Goal: Task Accomplishment & Management: Complete application form

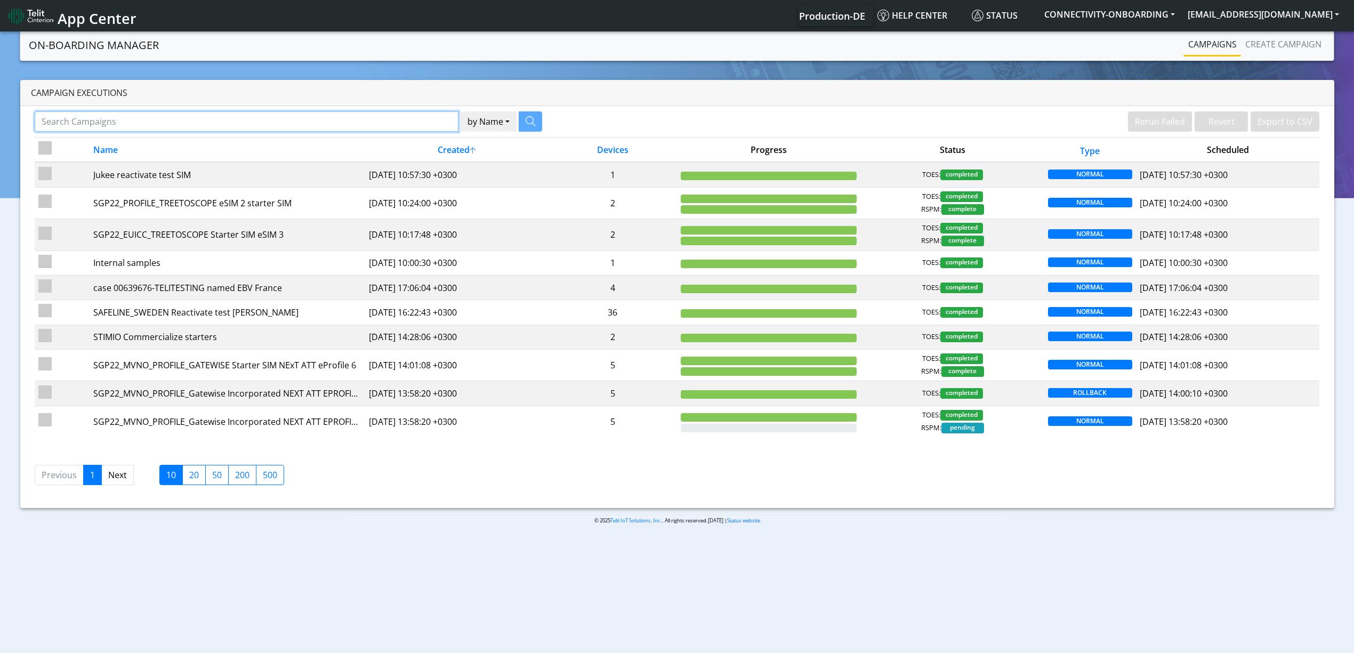
click at [367, 129] on input "Search Campaigns" at bounding box center [247, 121] width 424 height 20
paste input "28855"
type input "28855"
click at [517, 125] on icon "button" at bounding box center [517, 121] width 10 height 10
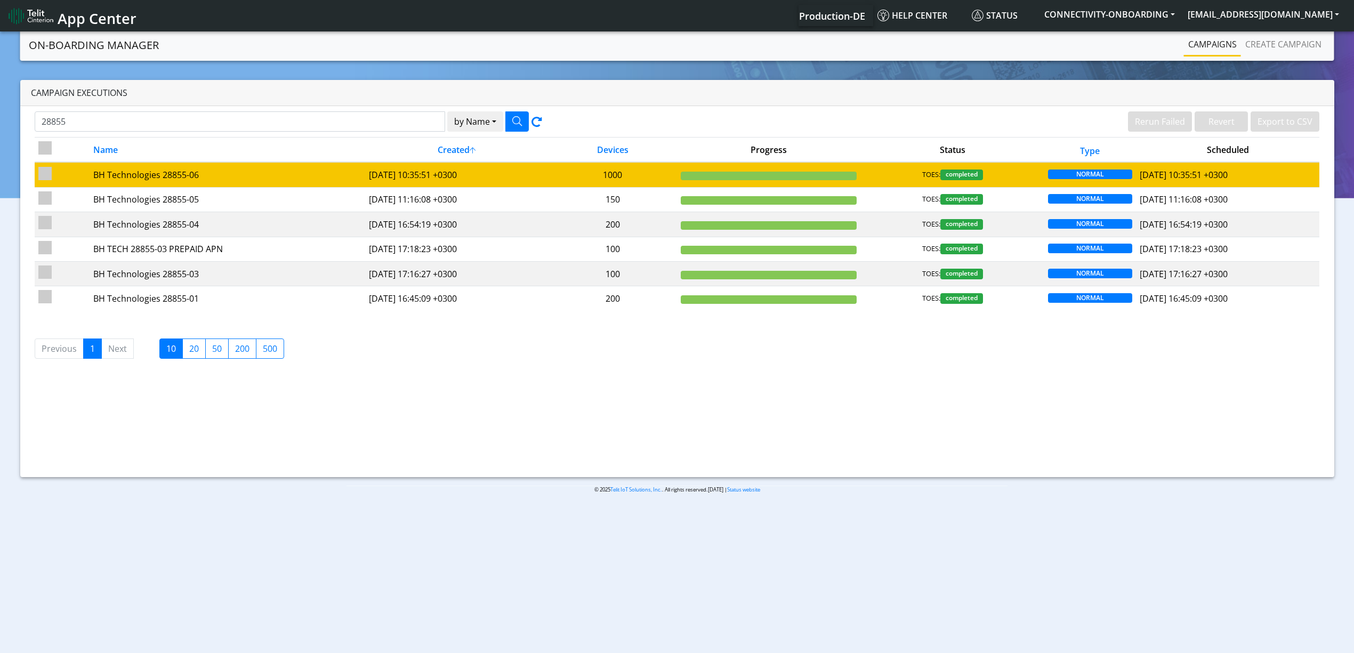
click at [285, 184] on td "BH Technologies 28855-06" at bounding box center [228, 174] width 276 height 25
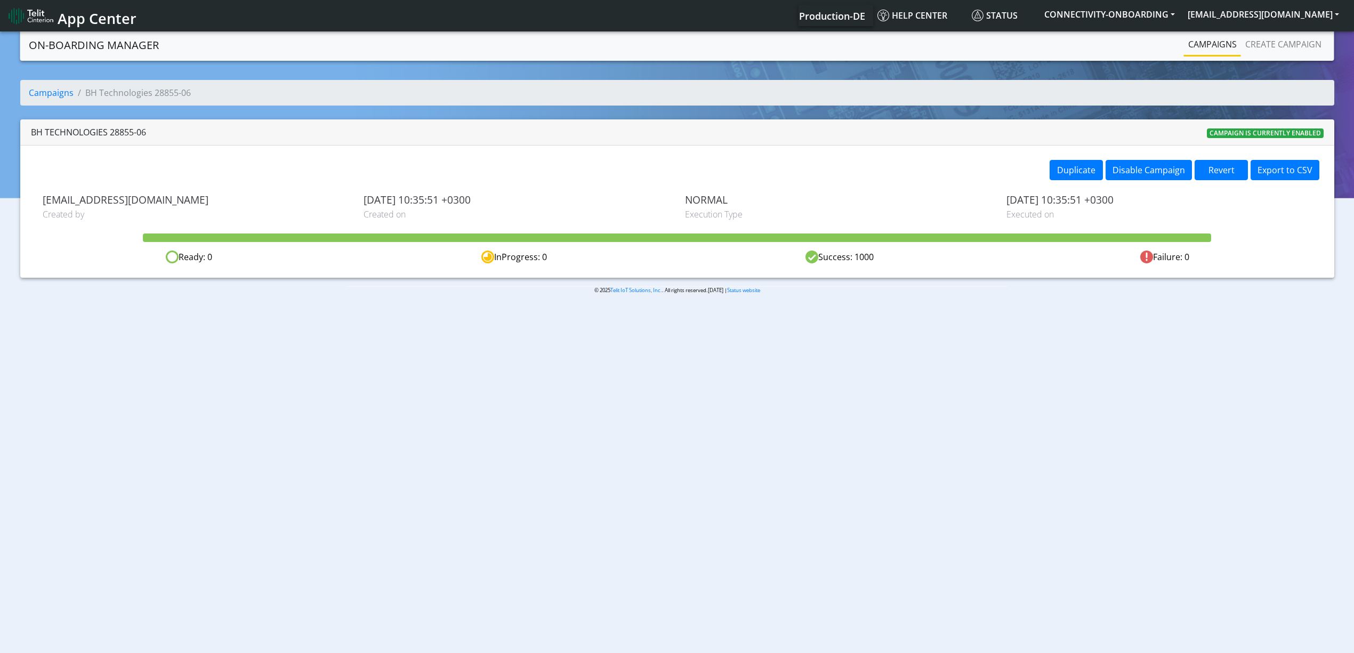
click at [1067, 158] on div "Duplicate Disable Campaign Revert Export to CSV [PERSON_NAME][EMAIL_ADDRESS][PE…" at bounding box center [677, 212] width 1314 height 132
click at [1069, 163] on button "Duplicate" at bounding box center [1076, 170] width 53 height 20
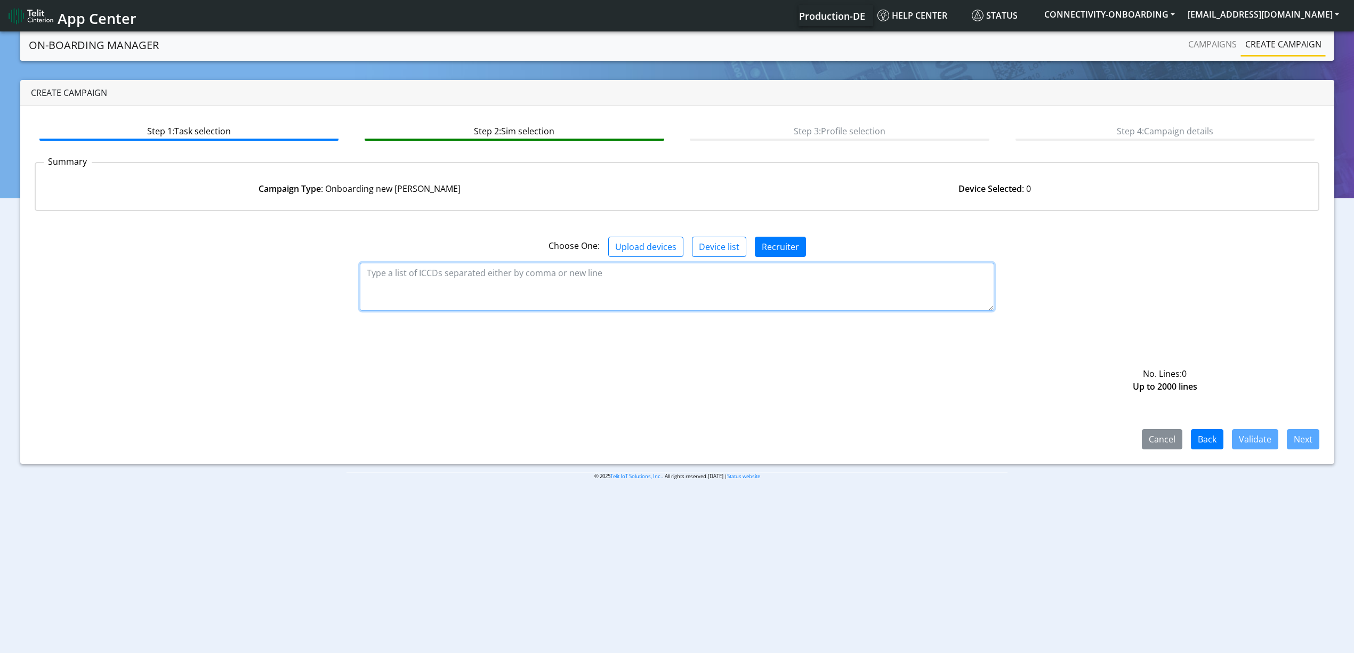
click at [751, 282] on textarea at bounding box center [677, 287] width 635 height 48
paste textarea "89358151000035331233 89358151000035331241 89358151000035331258 8935815100003533…"
type textarea "89358151000035331233 89358151000035331241 89358151000035331258 8935815100003533…"
click at [1248, 438] on button "Validate" at bounding box center [1255, 439] width 46 height 20
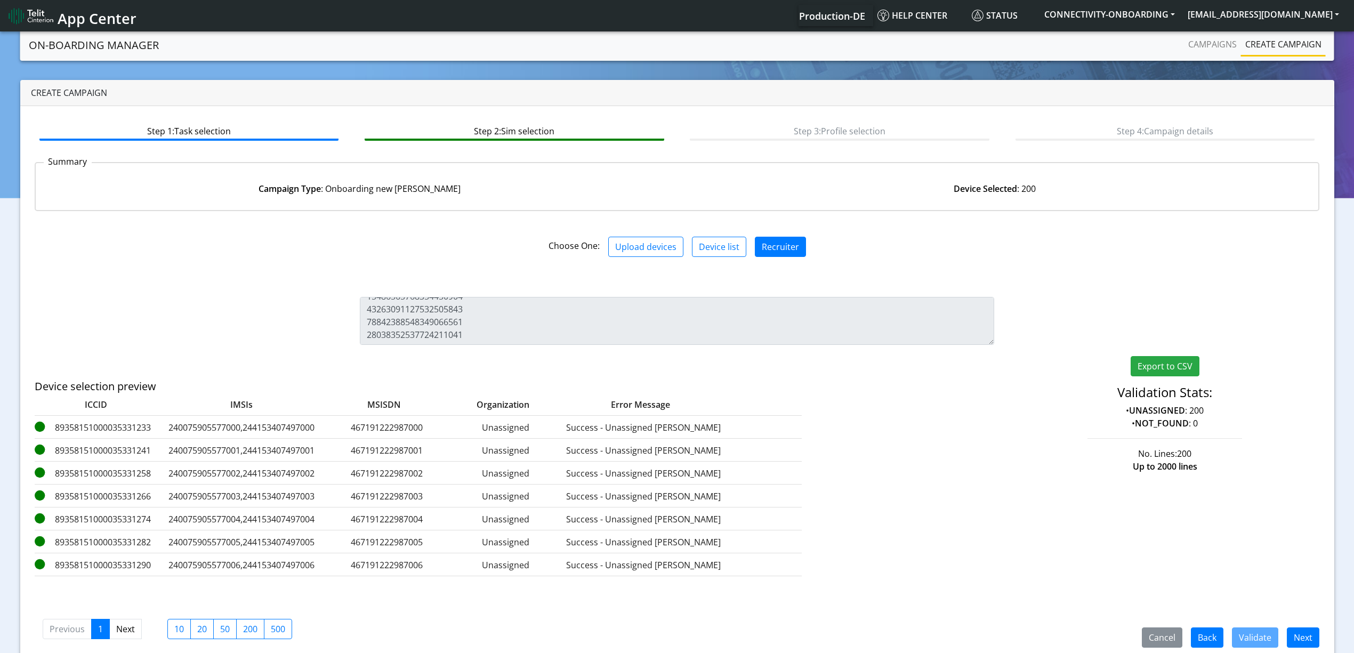
scroll to position [15, 0]
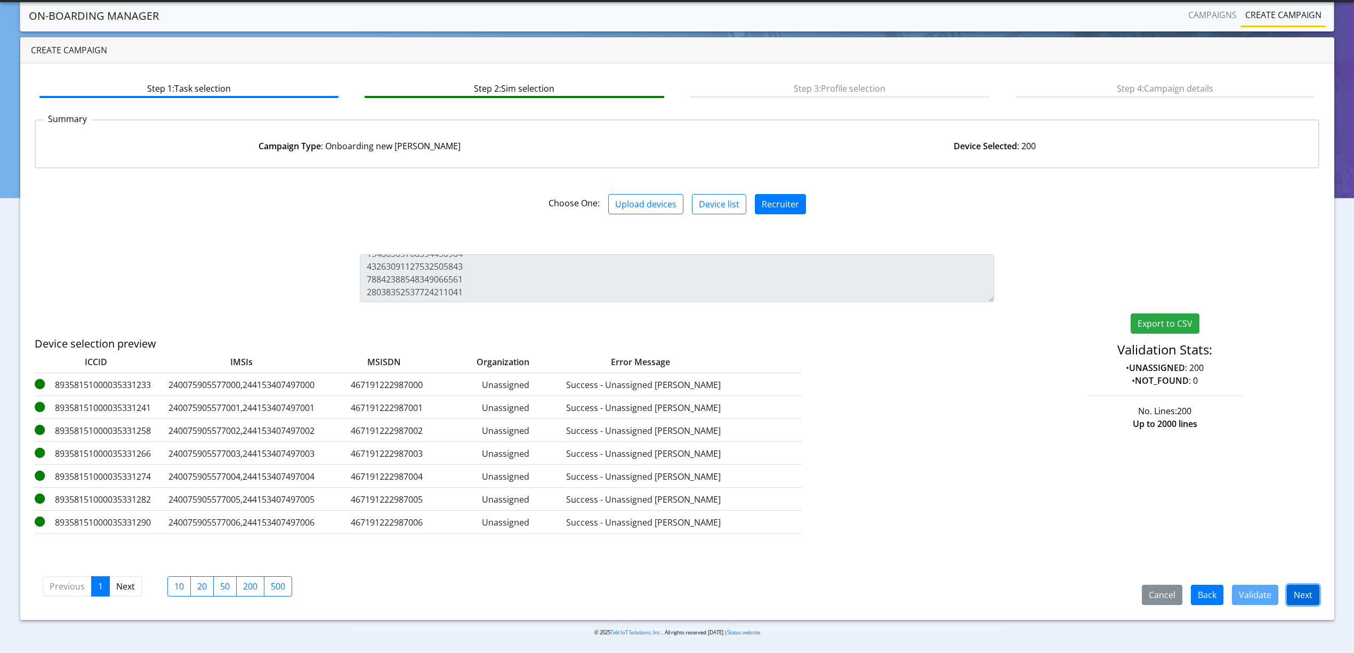
click at [1294, 598] on button "Next" at bounding box center [1303, 595] width 33 height 20
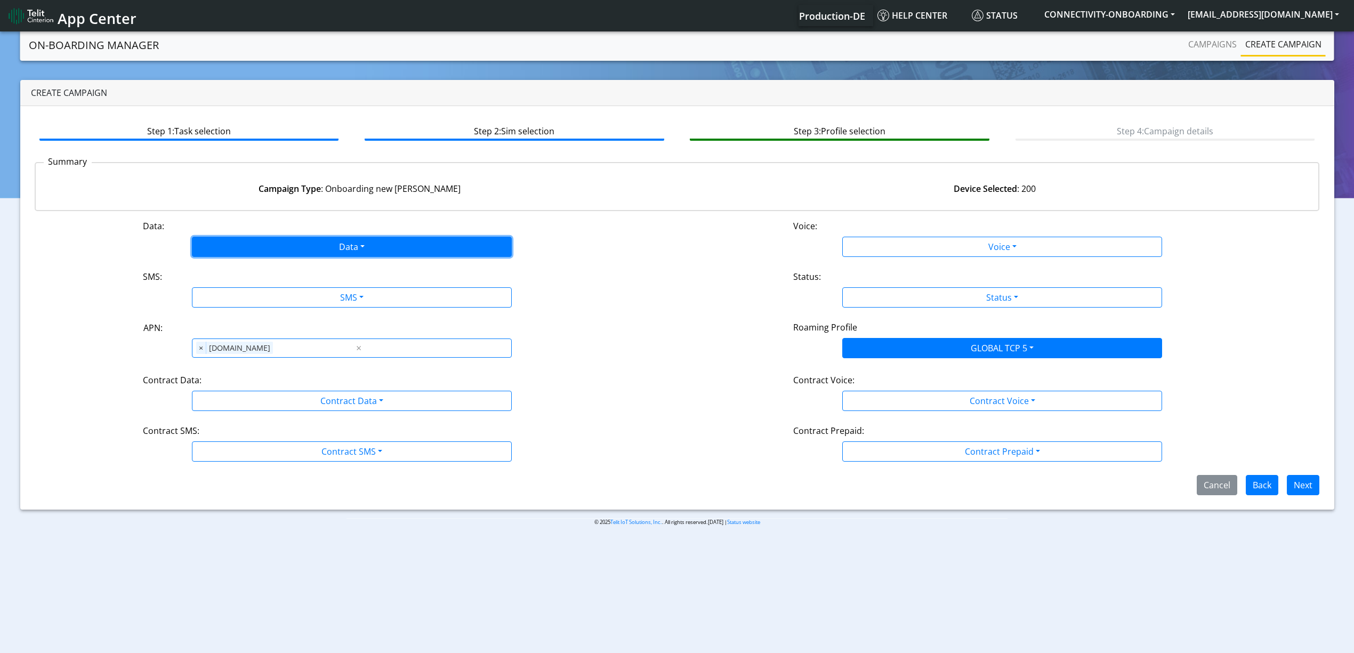
click at [287, 240] on button "Data" at bounding box center [352, 247] width 320 height 20
click at [229, 284] on button "Enabled" at bounding box center [352, 288] width 319 height 17
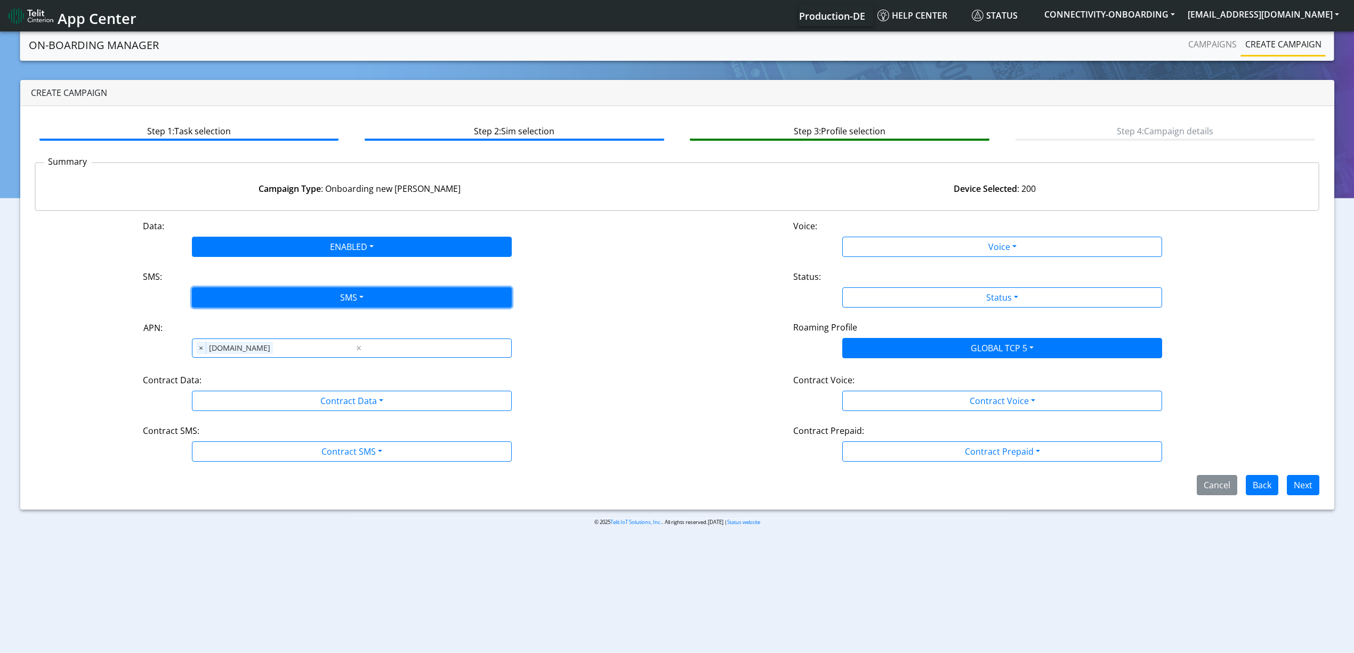
click at [237, 293] on button "SMS" at bounding box center [352, 297] width 320 height 20
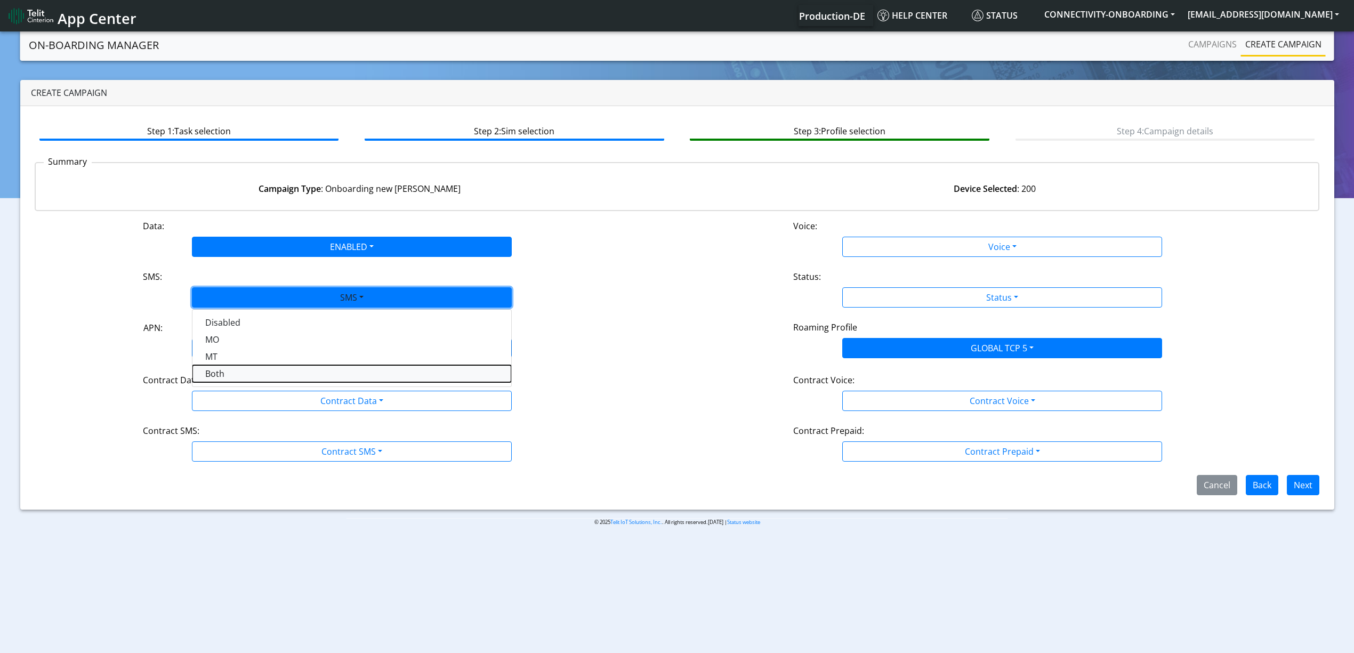
click at [235, 375] on button "Both" at bounding box center [352, 373] width 319 height 17
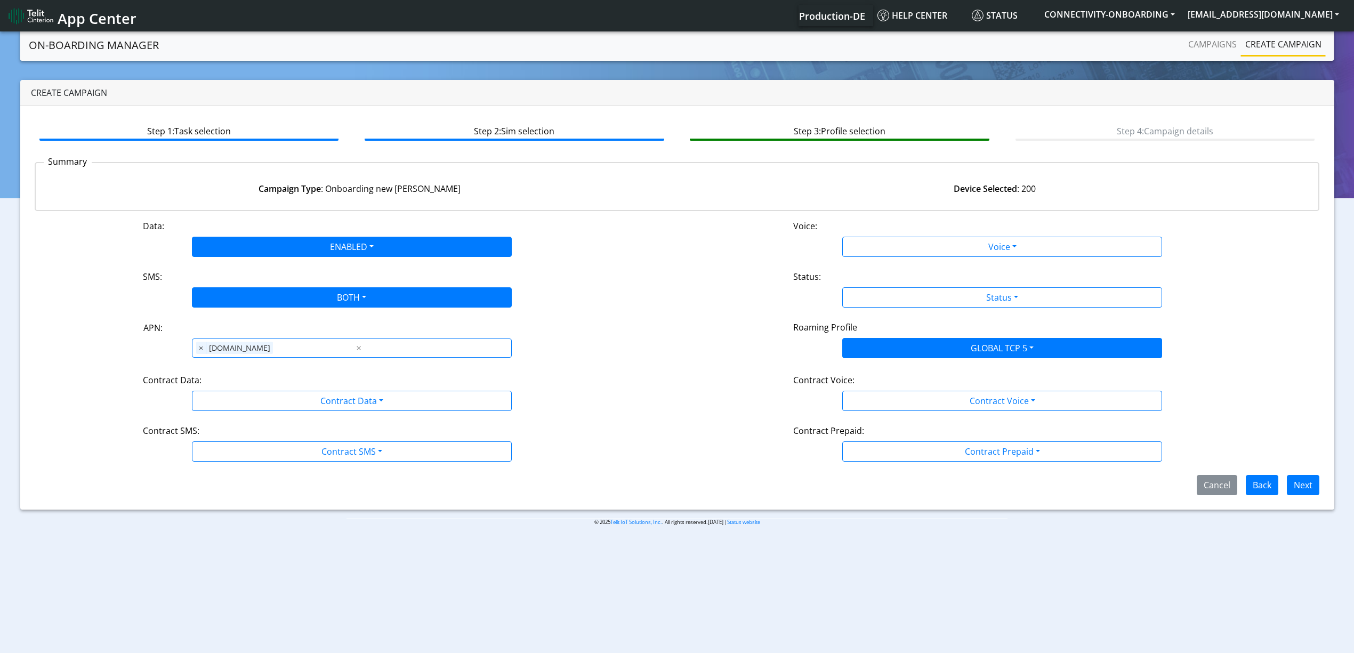
click at [235, 390] on div "Contract Data:" at bounding box center [352, 382] width 434 height 17
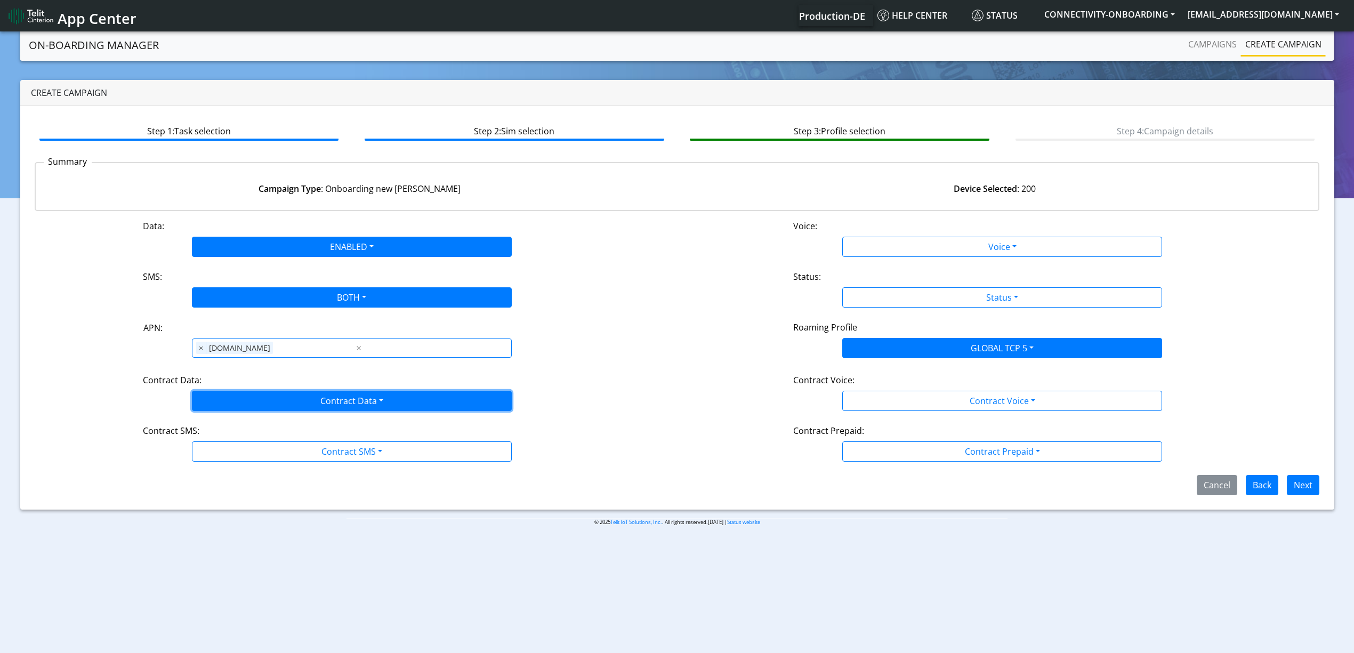
click at [237, 411] on button "Contract Data" at bounding box center [352, 401] width 320 height 20
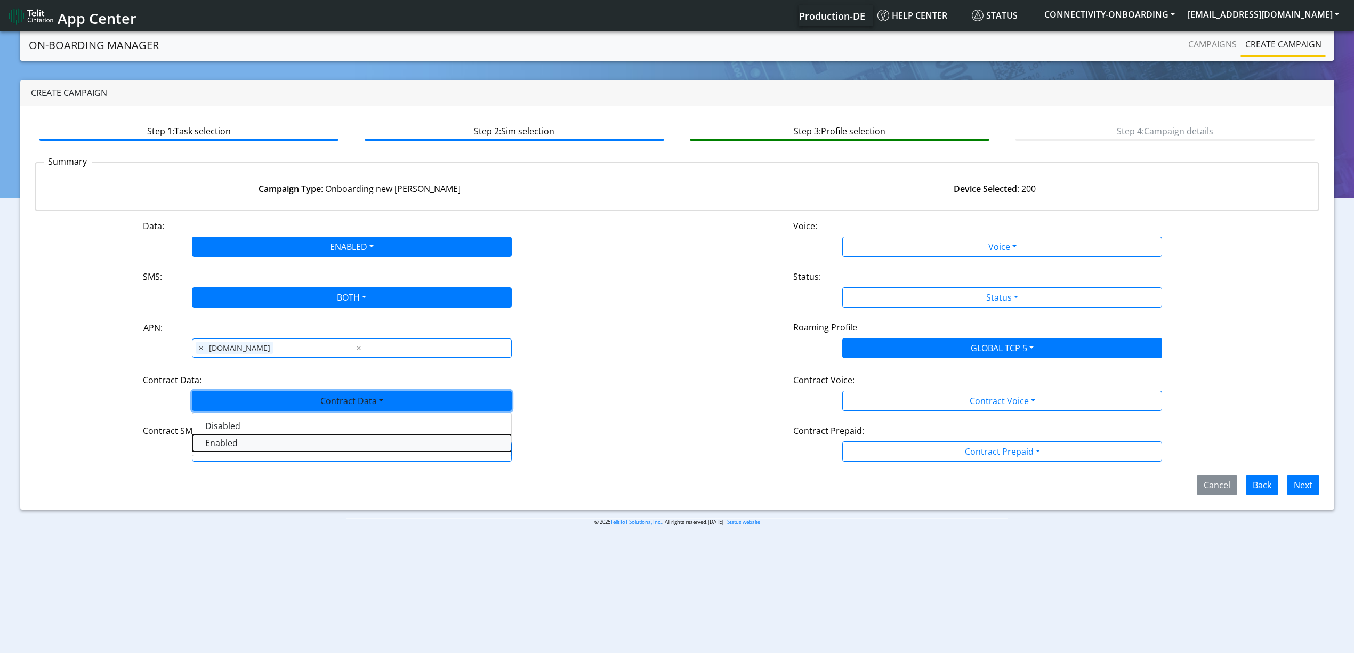
click at [233, 444] on Dataenabled-dropdown "Enabled" at bounding box center [352, 443] width 319 height 17
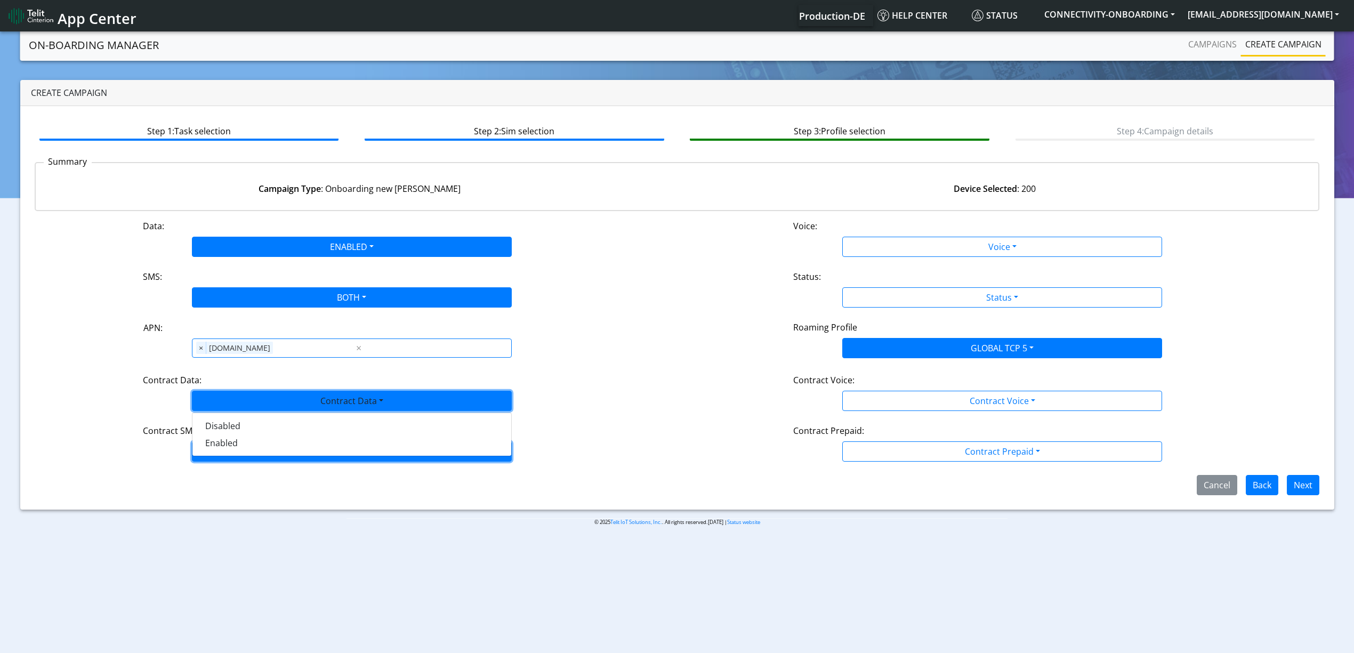
click at [238, 455] on button "Contract SMS" at bounding box center [352, 452] width 320 height 20
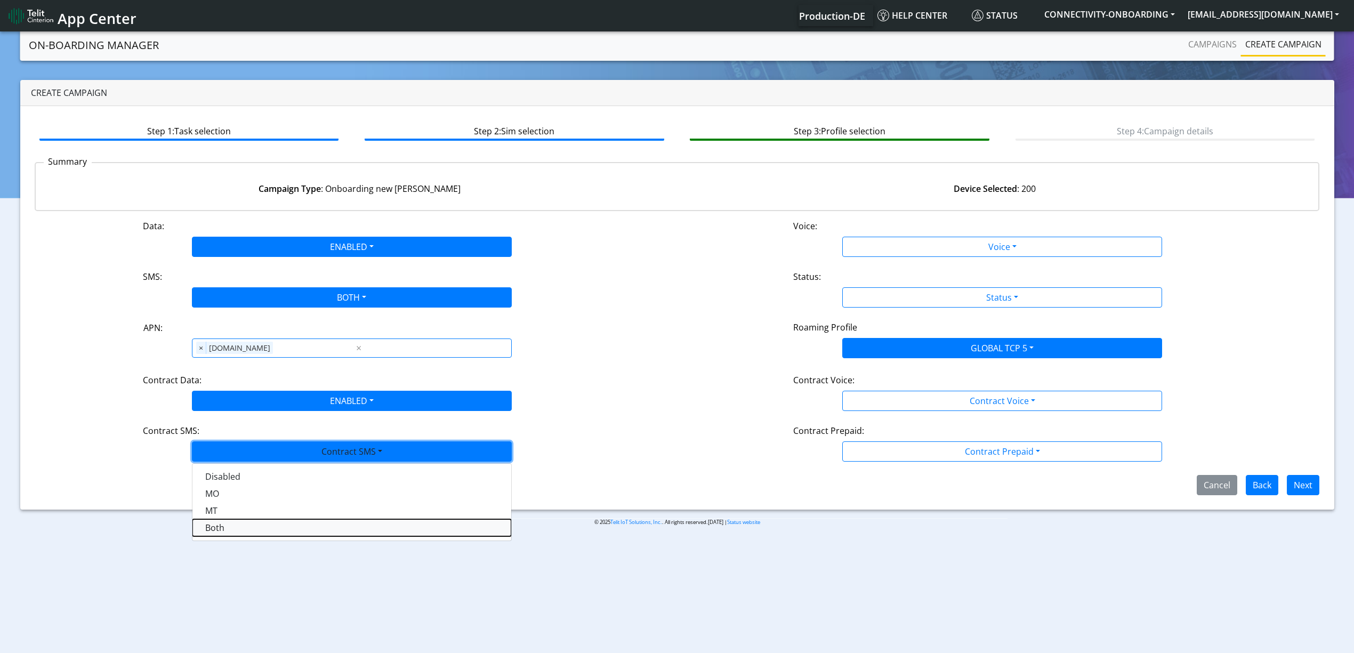
click at [237, 529] on SMSboth-dropdown "Both" at bounding box center [352, 527] width 319 height 17
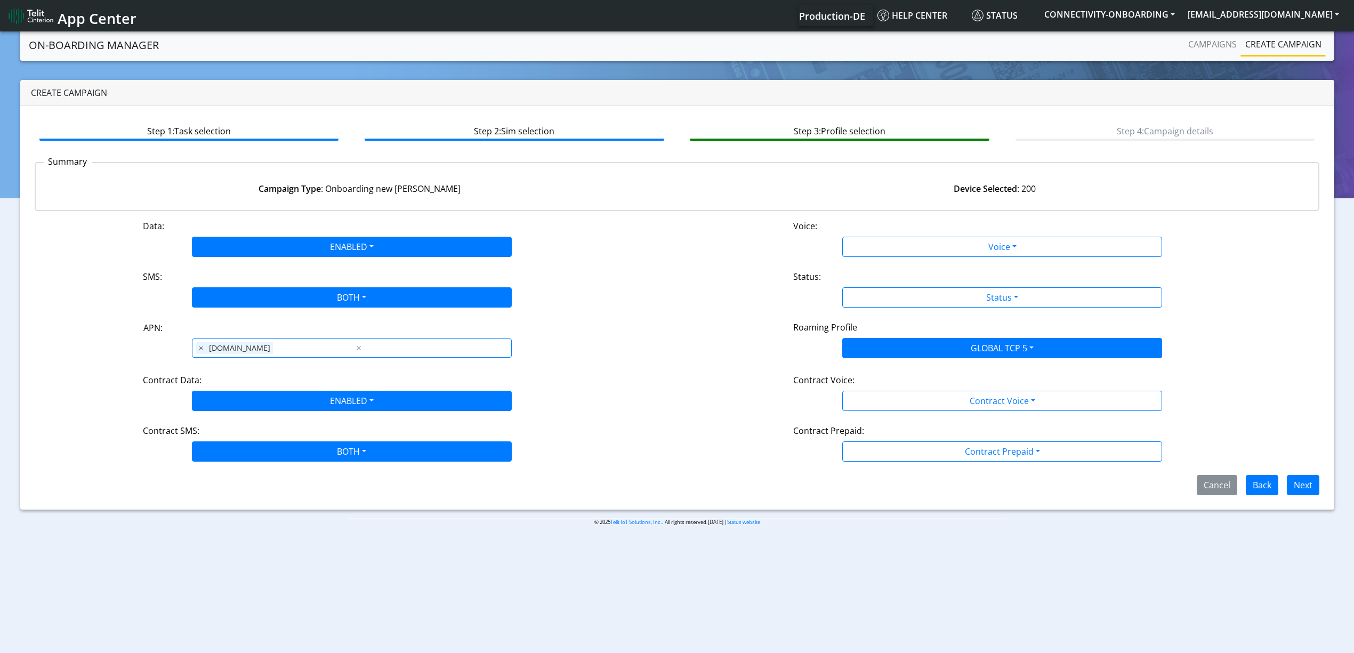
drag, startPoint x: 886, startPoint y: 230, endPoint x: 881, endPoint y: 256, distance: 26.0
click at [886, 230] on div "Voice:" at bounding box center [1002, 228] width 434 height 17
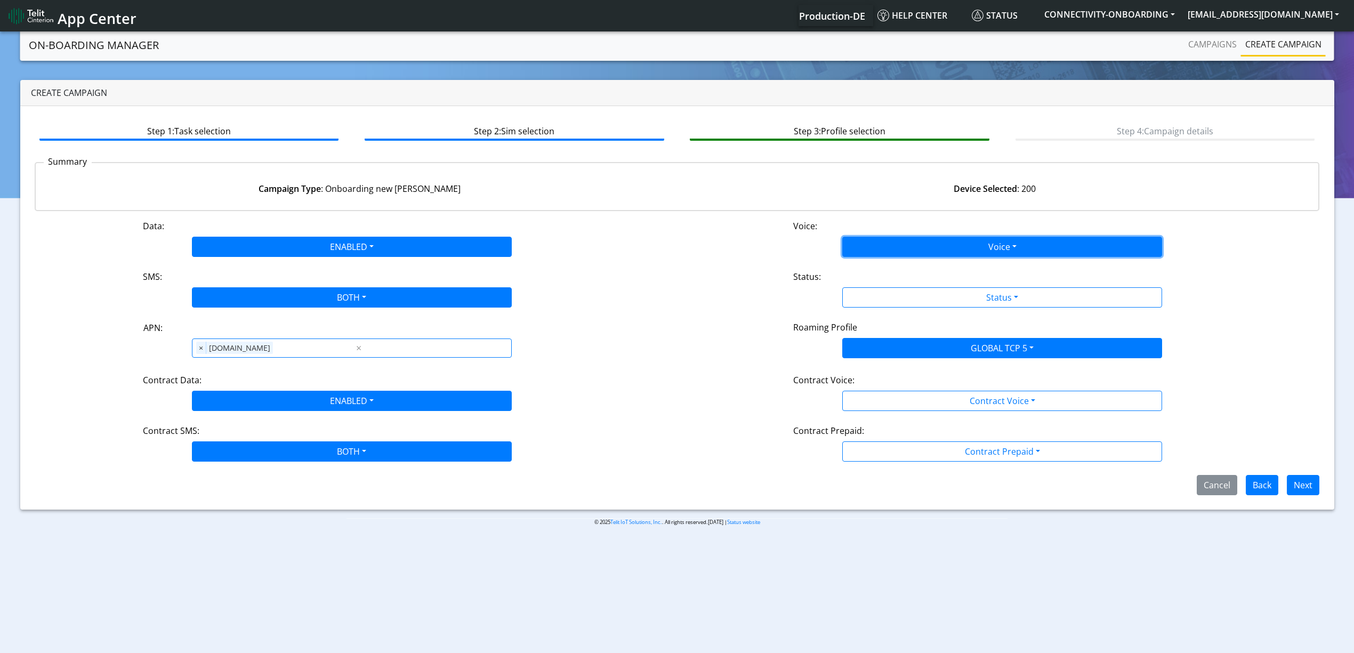
click at [881, 256] on button "Voice" at bounding box center [1003, 247] width 320 height 20
click at [879, 276] on button "Disabled" at bounding box center [1002, 271] width 319 height 17
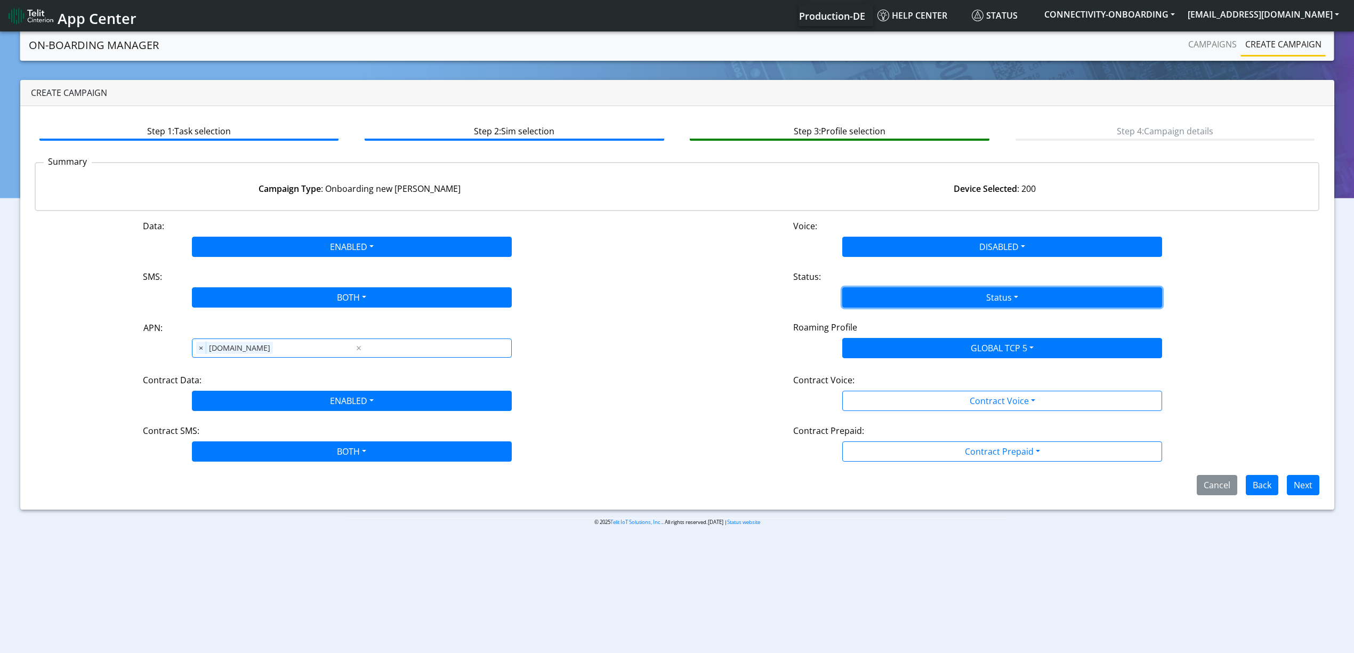
click at [882, 293] on button "Status" at bounding box center [1003, 297] width 320 height 20
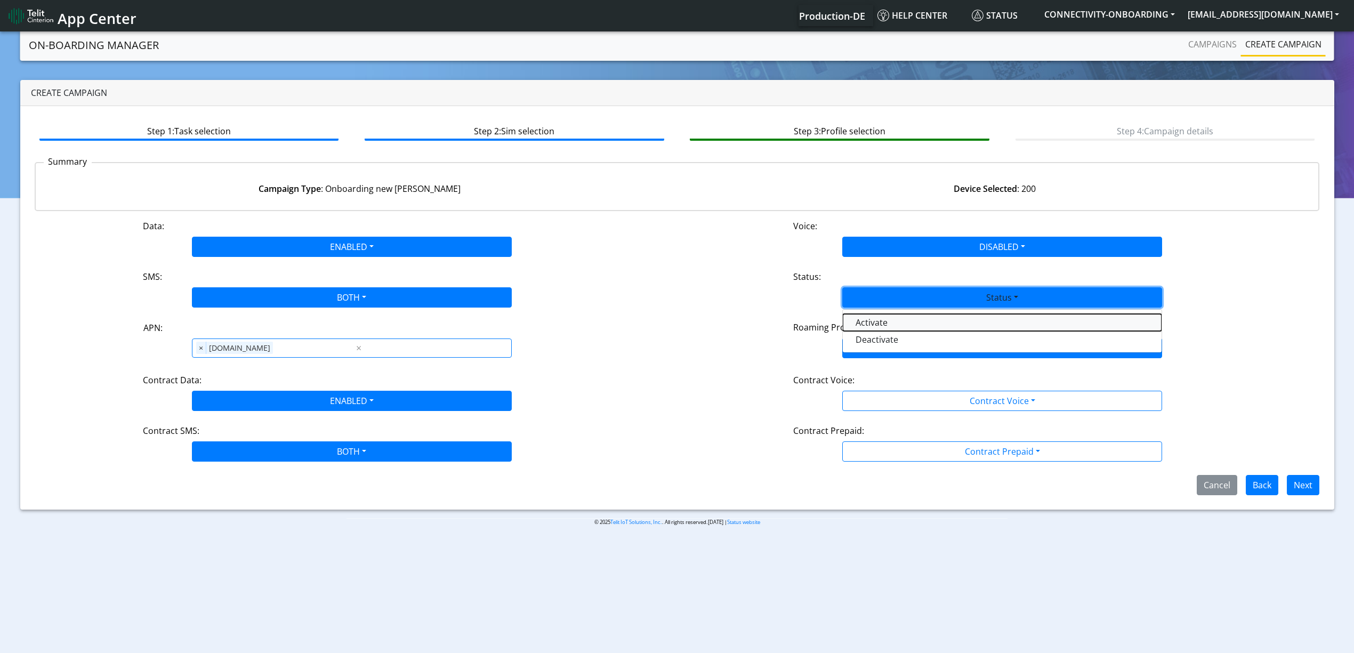
click at [878, 317] on button "Activate" at bounding box center [1002, 322] width 319 height 17
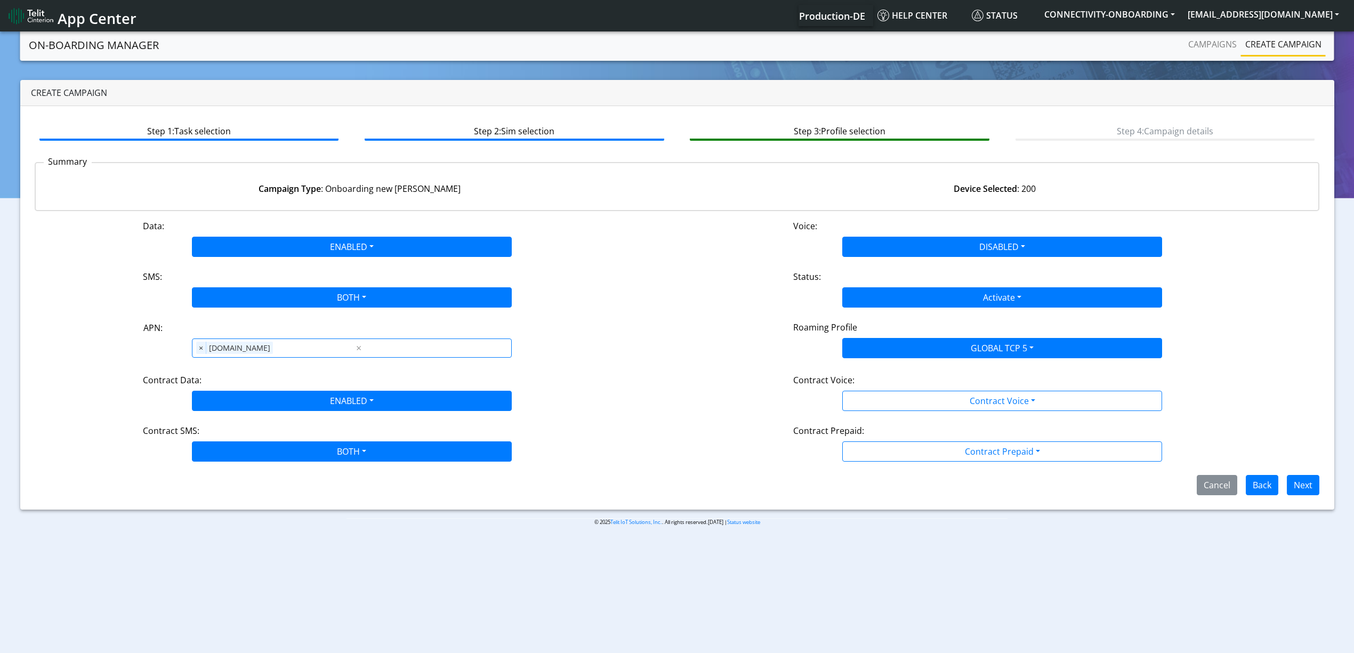
click at [954, 416] on div "Data: ENABLED Disabled Enabled Voice: DISABLED Disabled Enabled SMS: BOTH Disab…" at bounding box center [678, 358] width 1286 height 276
click at [918, 414] on div "Data: ENABLED Disabled Enabled Voice: DISABLED Disabled Enabled SMS: BOTH Disab…" at bounding box center [678, 358] width 1286 height 276
click at [916, 389] on div "Contract Voice:" at bounding box center [1002, 382] width 434 height 17
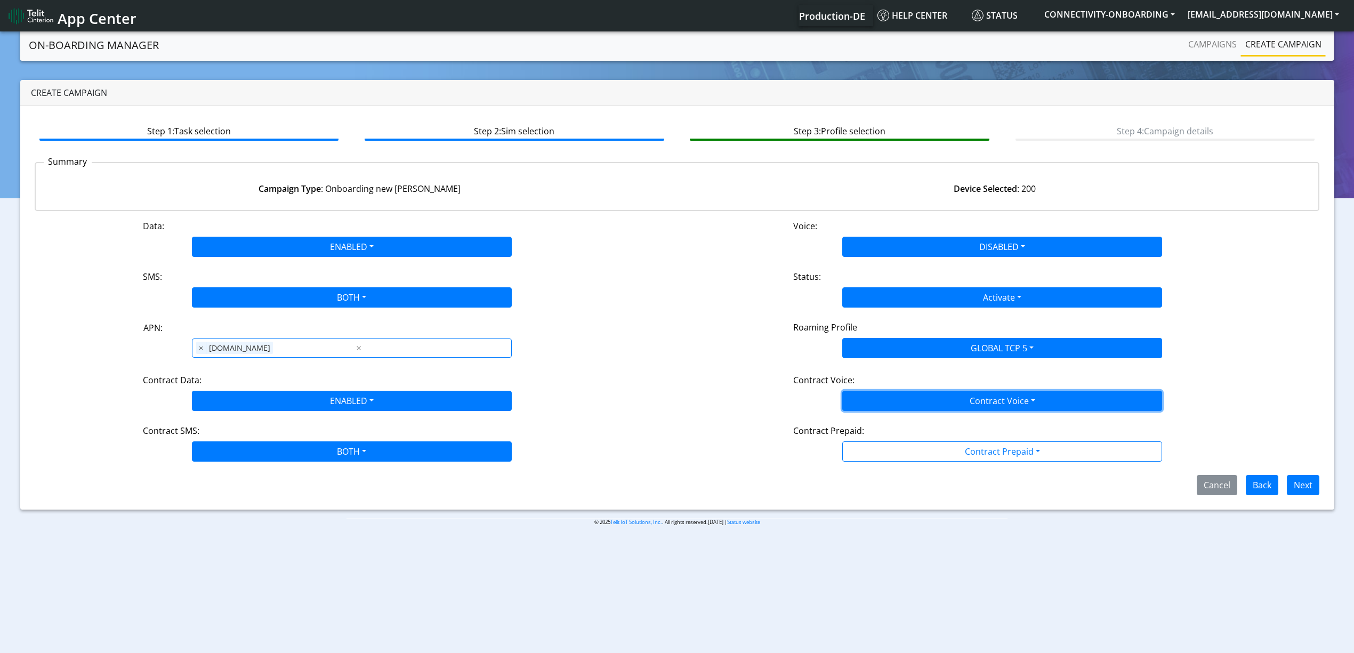
click at [911, 410] on button "Contract Voice" at bounding box center [1003, 401] width 320 height 20
click at [905, 417] on div "Disabled Enabled" at bounding box center [1003, 435] width 320 height 44
click at [904, 428] on Voicedisabled-dropdown "Disabled" at bounding box center [1002, 426] width 319 height 17
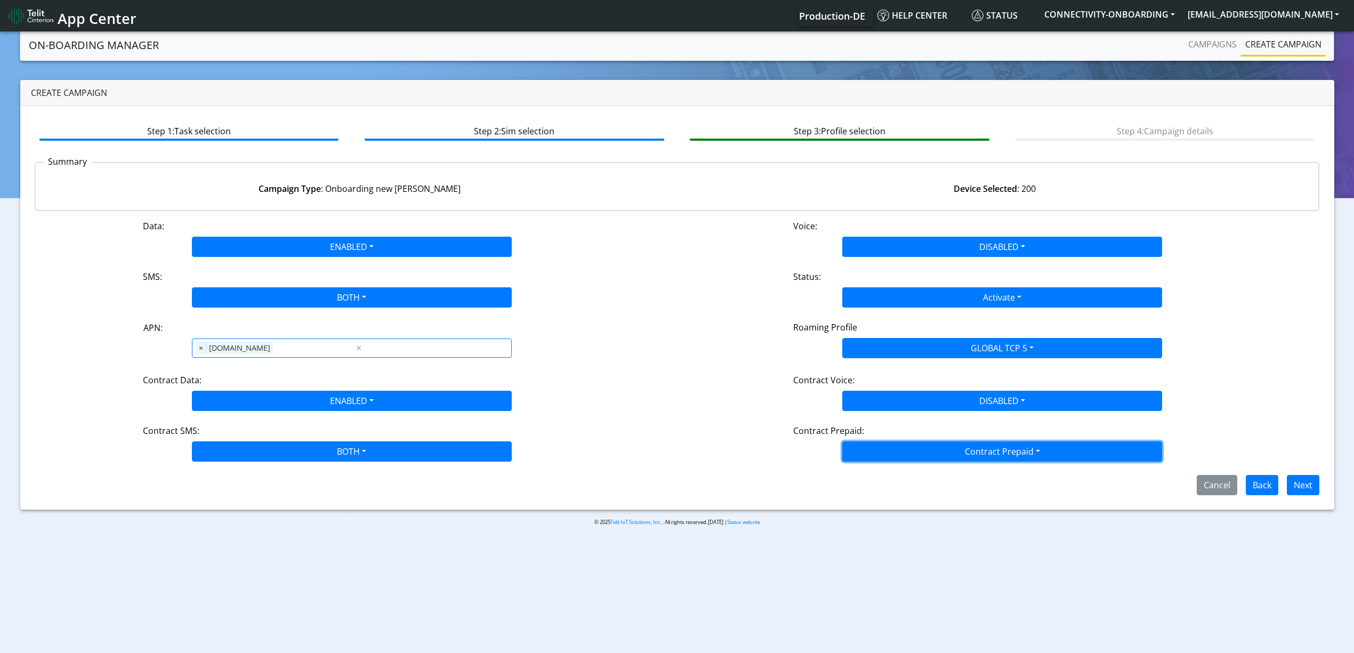
click at [909, 454] on button "Contract Prepaid" at bounding box center [1003, 452] width 320 height 20
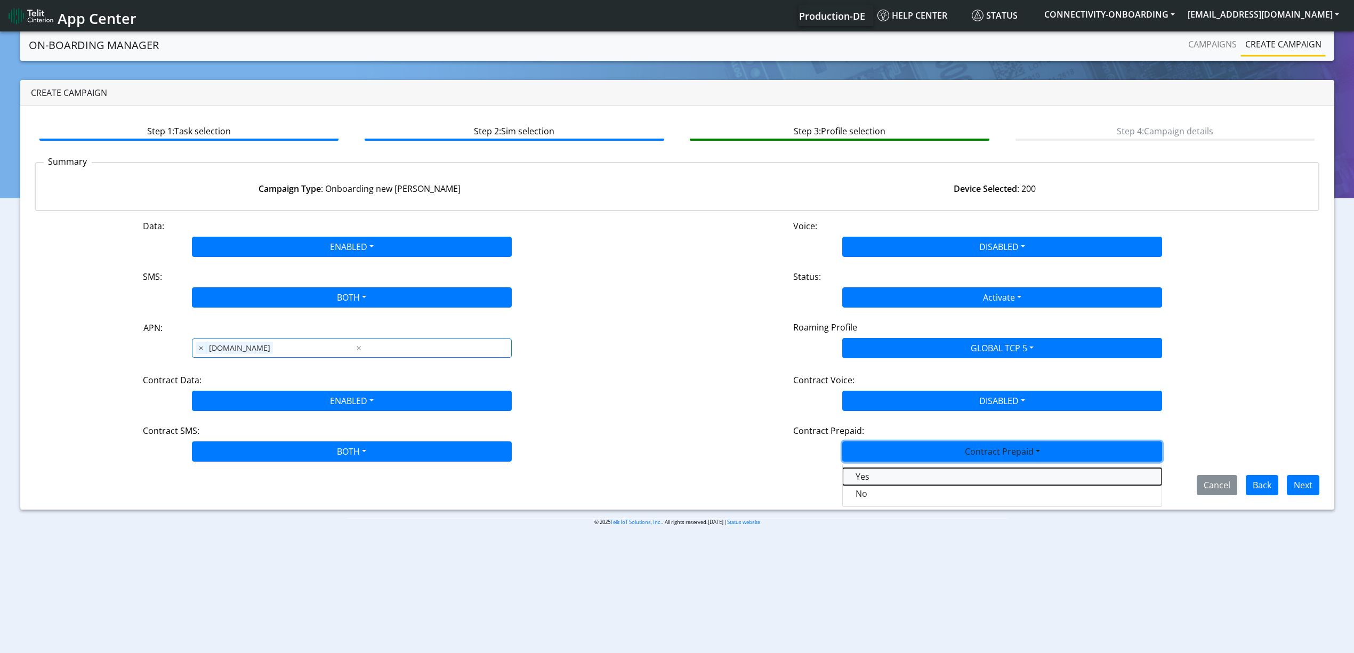
click at [892, 478] on Prepaidprepaid-dropdown "Yes" at bounding box center [1002, 476] width 319 height 17
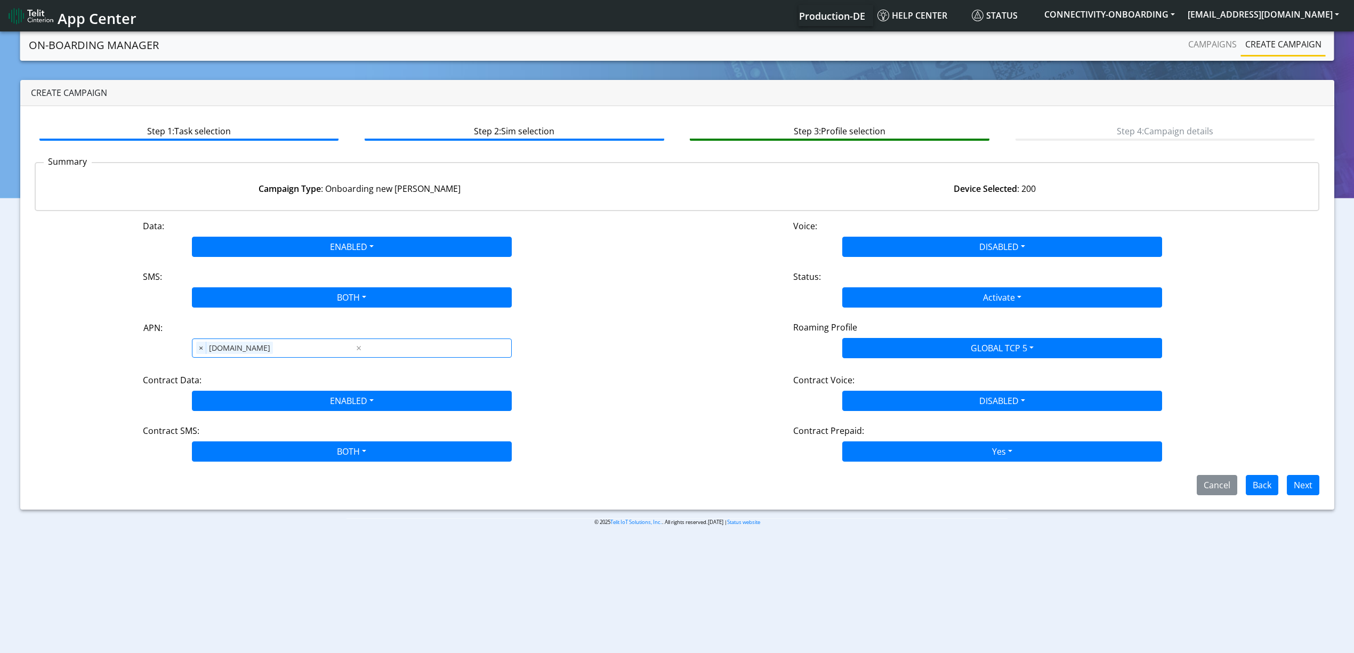
click at [954, 504] on div "Step 1: Task selection Step 2: Sim selection Step 3: Profile selection Step 4: …" at bounding box center [677, 308] width 1314 height 404
click at [1309, 486] on button "Next" at bounding box center [1303, 485] width 33 height 20
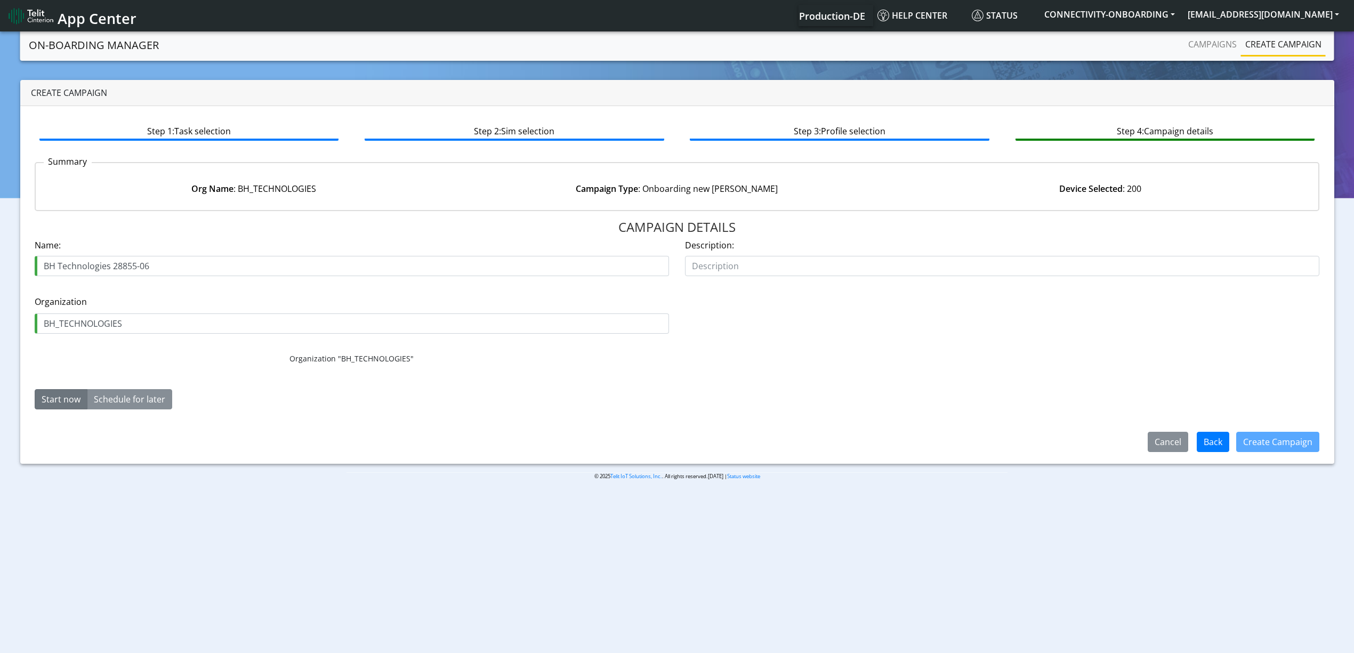
drag, startPoint x: 148, startPoint y: 271, endPoint x: 159, endPoint y: 271, distance: 10.7
click at [159, 271] on input "BH Technologies 28855-06" at bounding box center [352, 266] width 635 height 20
type input "BH Technologies 28855-07"
click at [1272, 454] on div "Create Campaign" at bounding box center [1278, 442] width 97 height 28
click at [1270, 451] on button "Create Campaign" at bounding box center [1278, 442] width 83 height 20
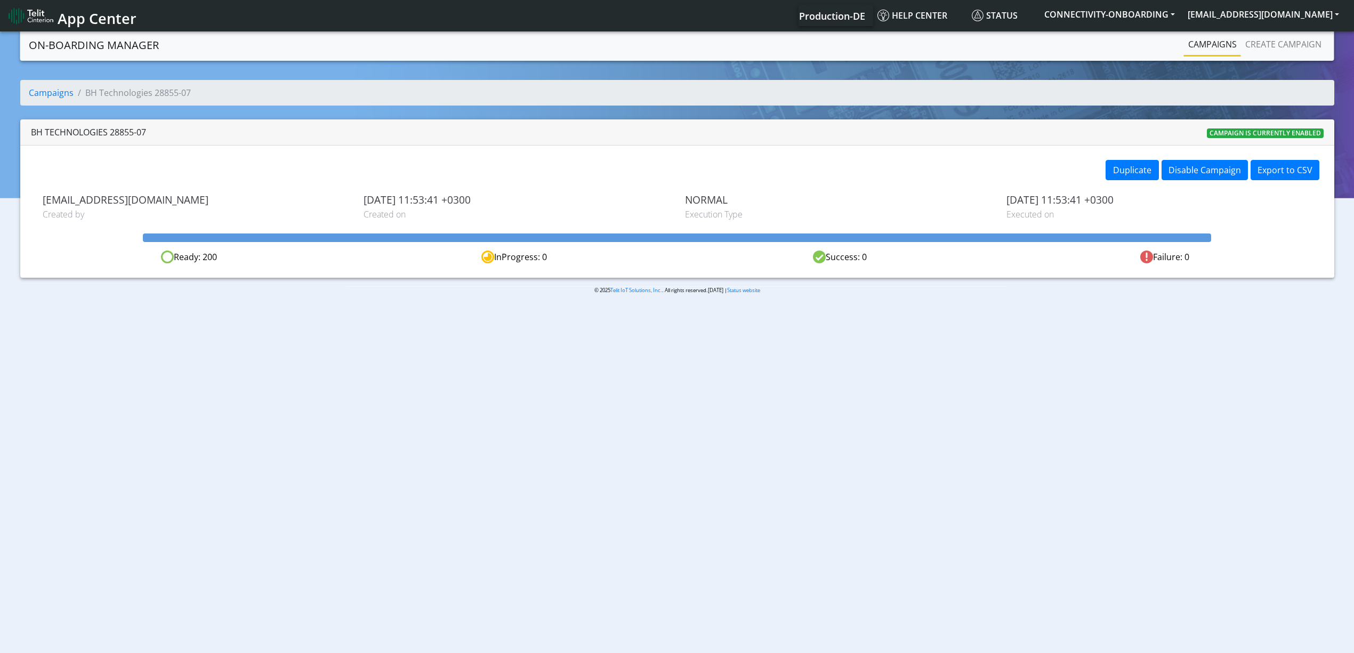
click at [1198, 47] on link "Campaigns" at bounding box center [1212, 44] width 57 height 21
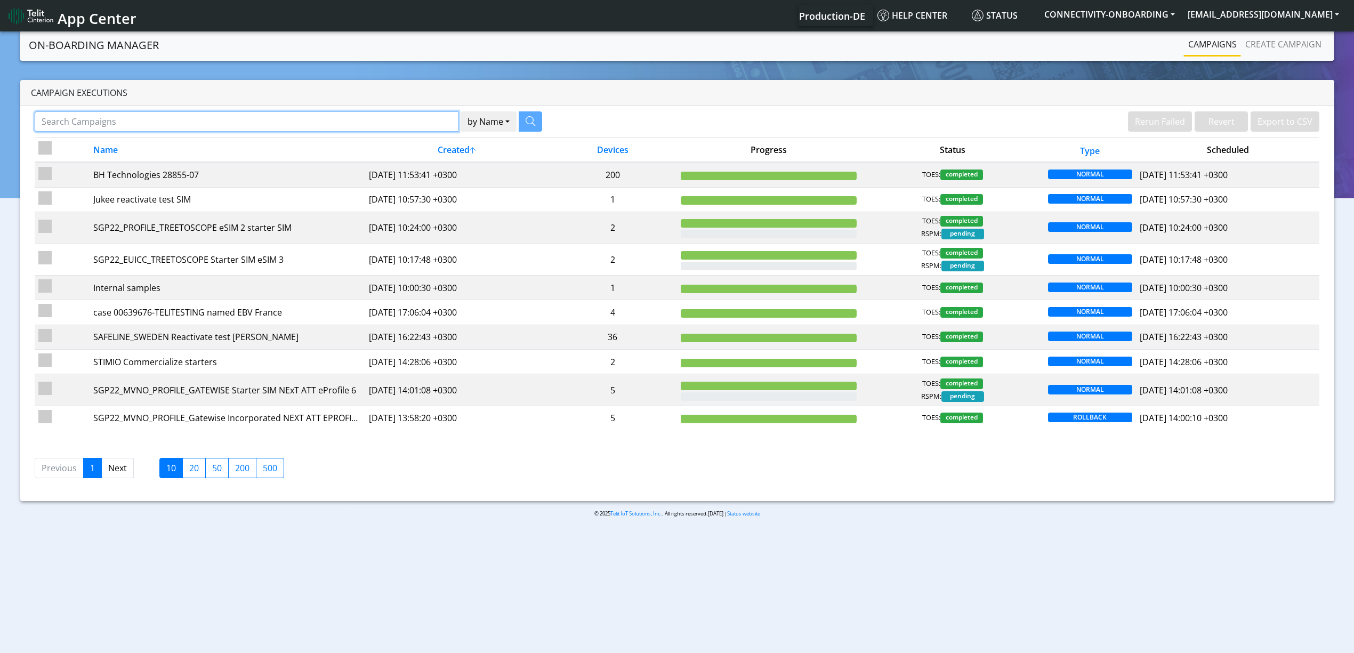
click at [335, 116] on input "Search Campaigns" at bounding box center [247, 121] width 424 height 20
paste input "13133"
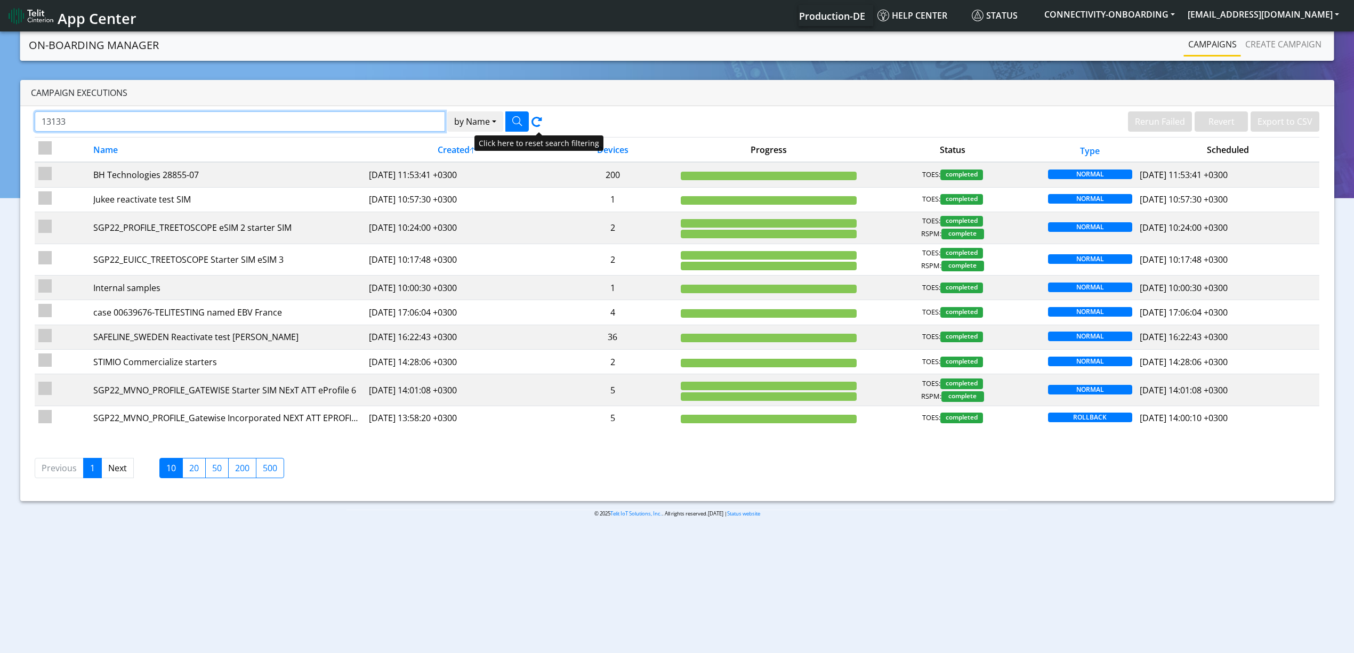
type input "13133"
click at [510, 122] on button "button" at bounding box center [517, 121] width 23 height 20
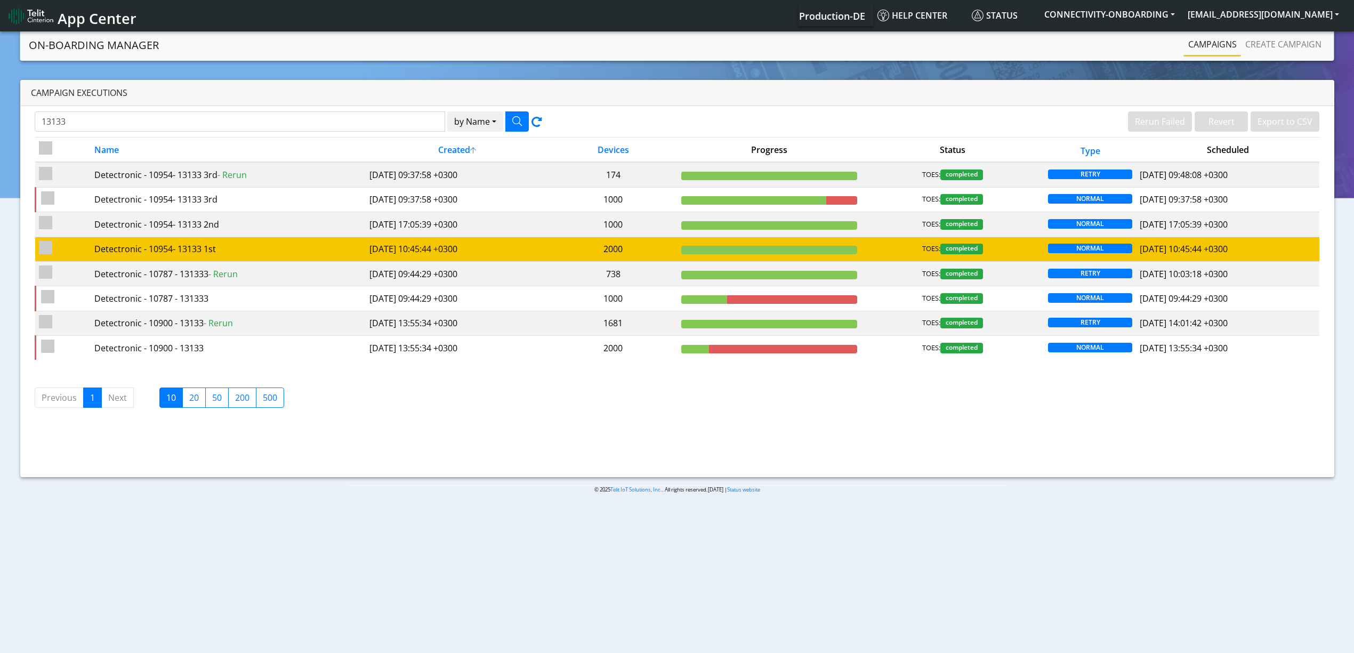
click at [489, 248] on td "[DATE] 10:45:44 +0300" at bounding box center [457, 249] width 183 height 25
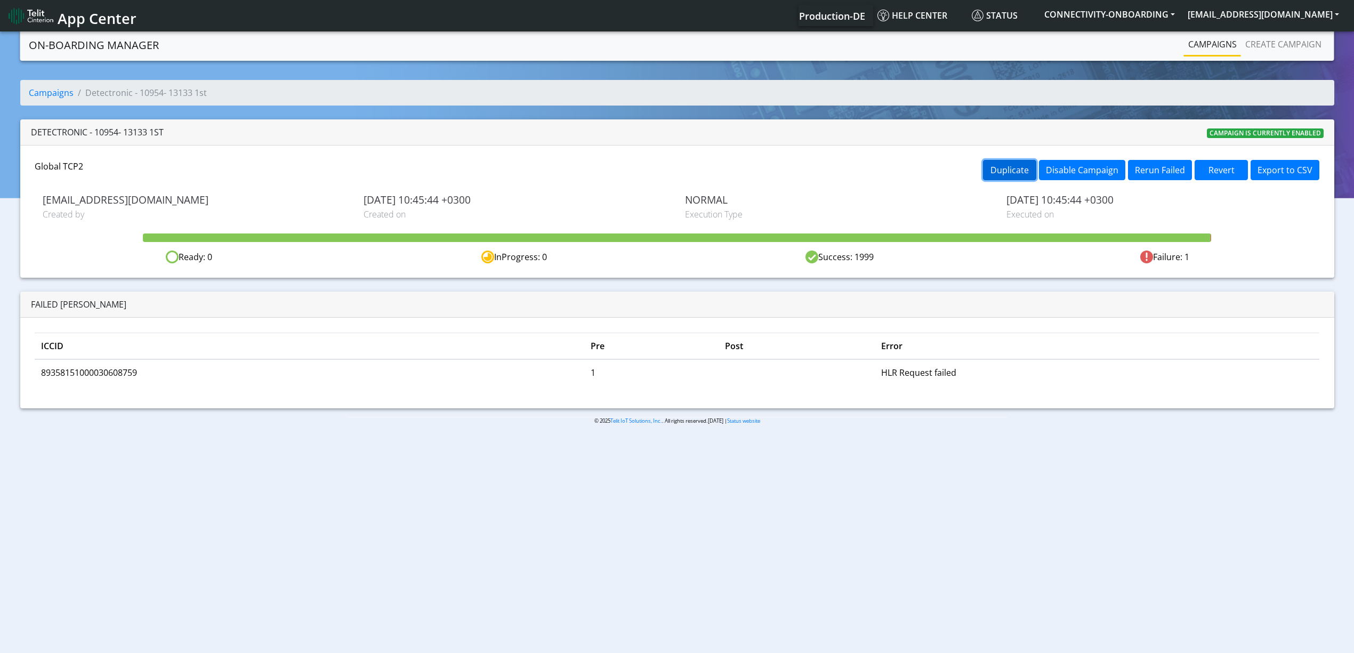
click at [996, 172] on button "Duplicate" at bounding box center [1009, 170] width 53 height 20
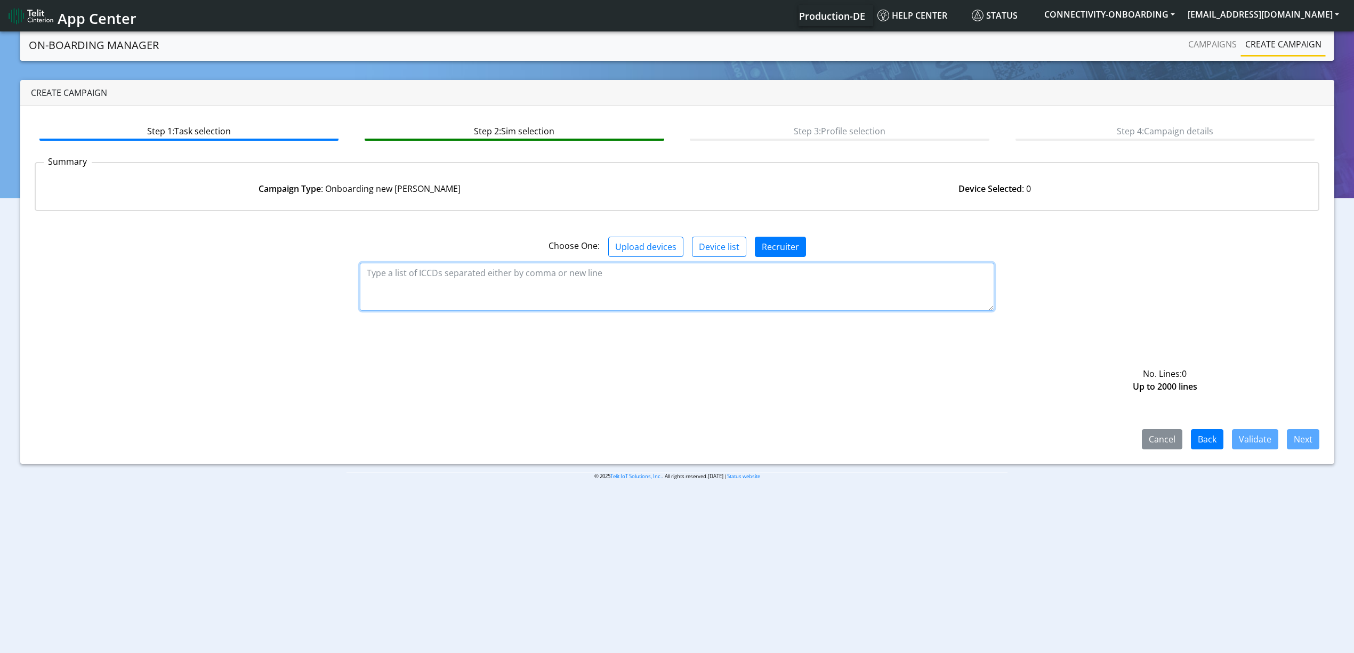
click at [544, 271] on textarea at bounding box center [677, 287] width 635 height 48
paste textarea "89358151000034903230 89358151000034903248 89358151000034903255 8935815100003490…"
type textarea "89358151000034903230 89358151000034903248 89358151000034903255 8935815100003490…"
click at [1263, 434] on button "Validate" at bounding box center [1255, 439] width 46 height 20
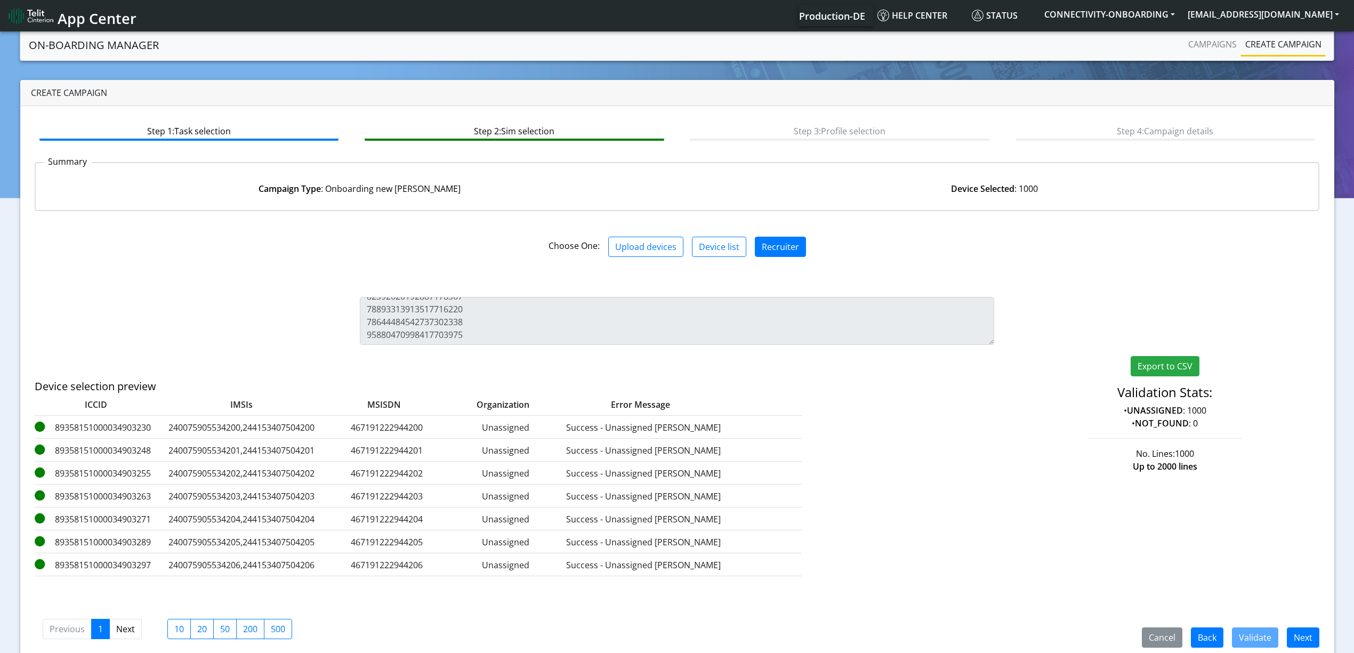
scroll to position [15, 0]
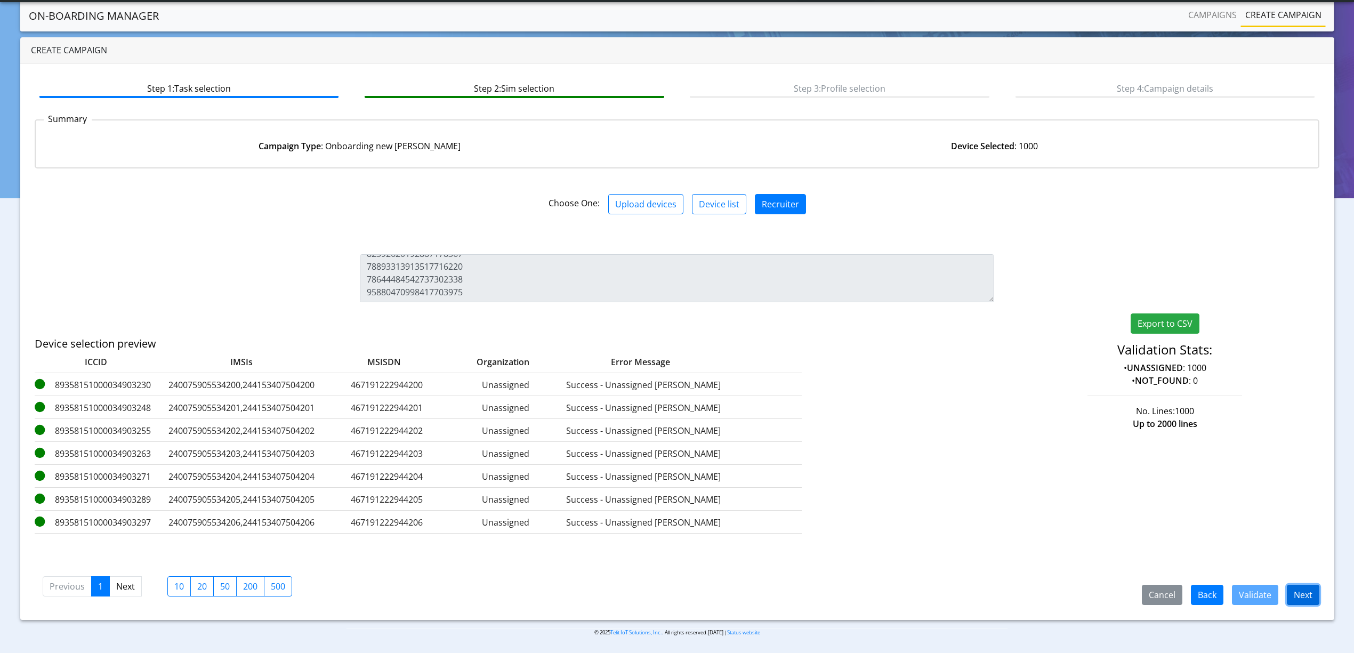
click at [1302, 585] on button "Next" at bounding box center [1303, 595] width 33 height 20
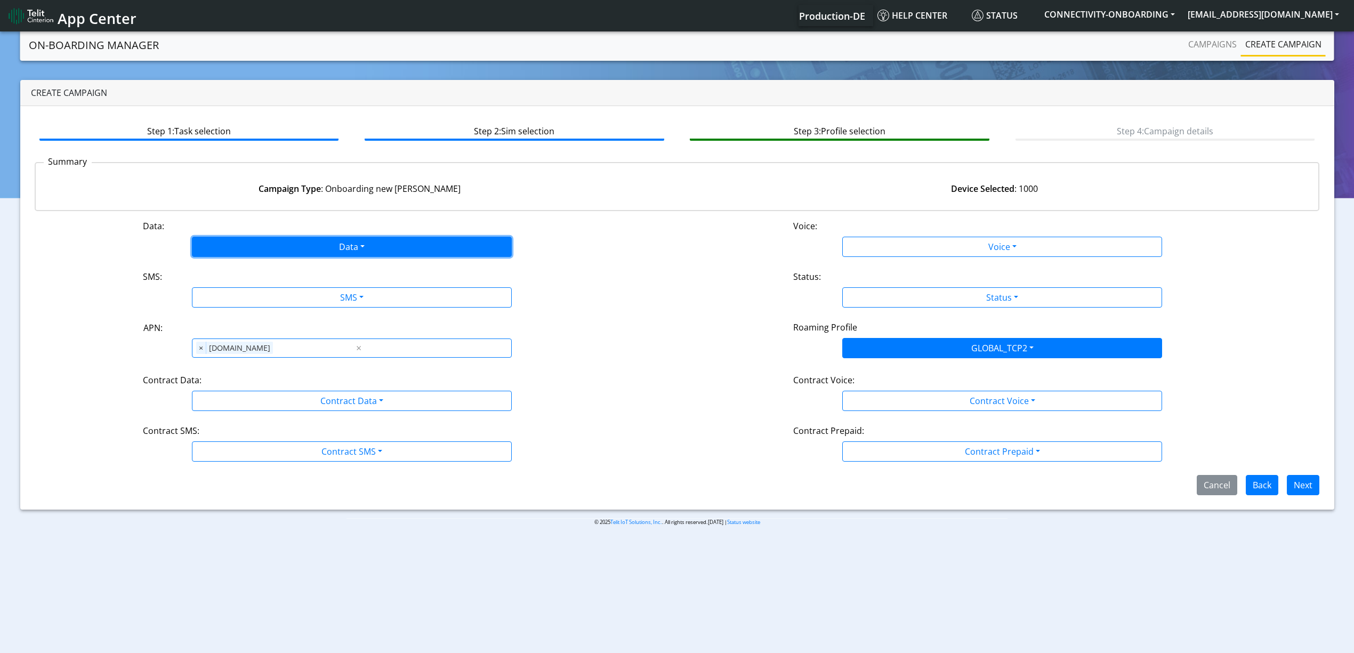
click at [298, 250] on button "Data" at bounding box center [352, 247] width 320 height 20
click at [246, 280] on button "Enabled" at bounding box center [352, 288] width 319 height 17
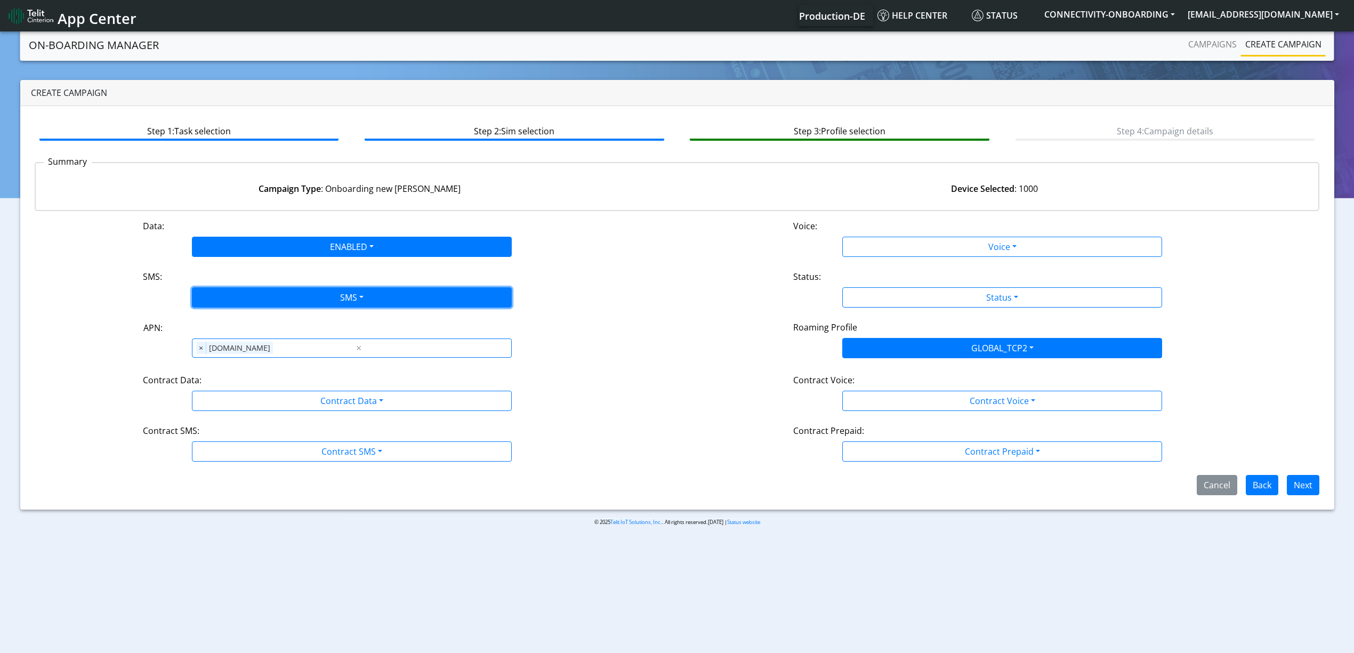
click at [246, 297] on button "SMS" at bounding box center [352, 297] width 320 height 20
click at [248, 383] on div "Disabled MO MT Both" at bounding box center [352, 348] width 320 height 78
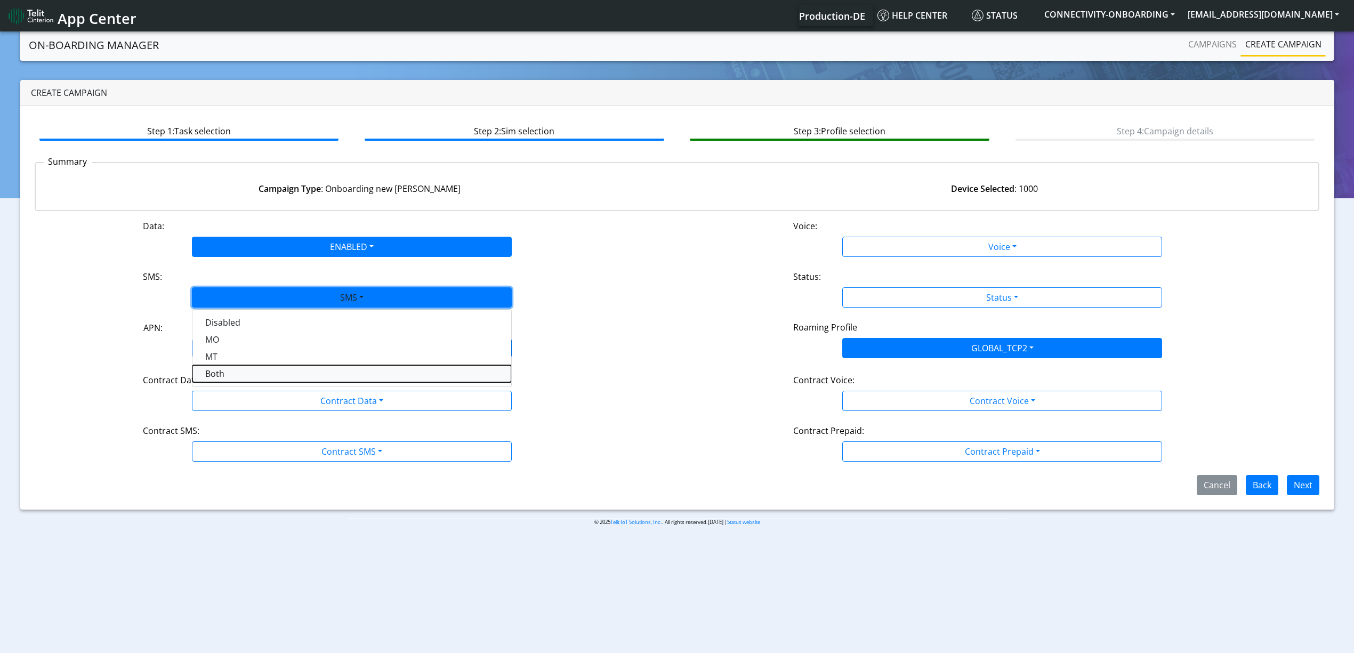
click at [239, 372] on button "Both" at bounding box center [352, 373] width 319 height 17
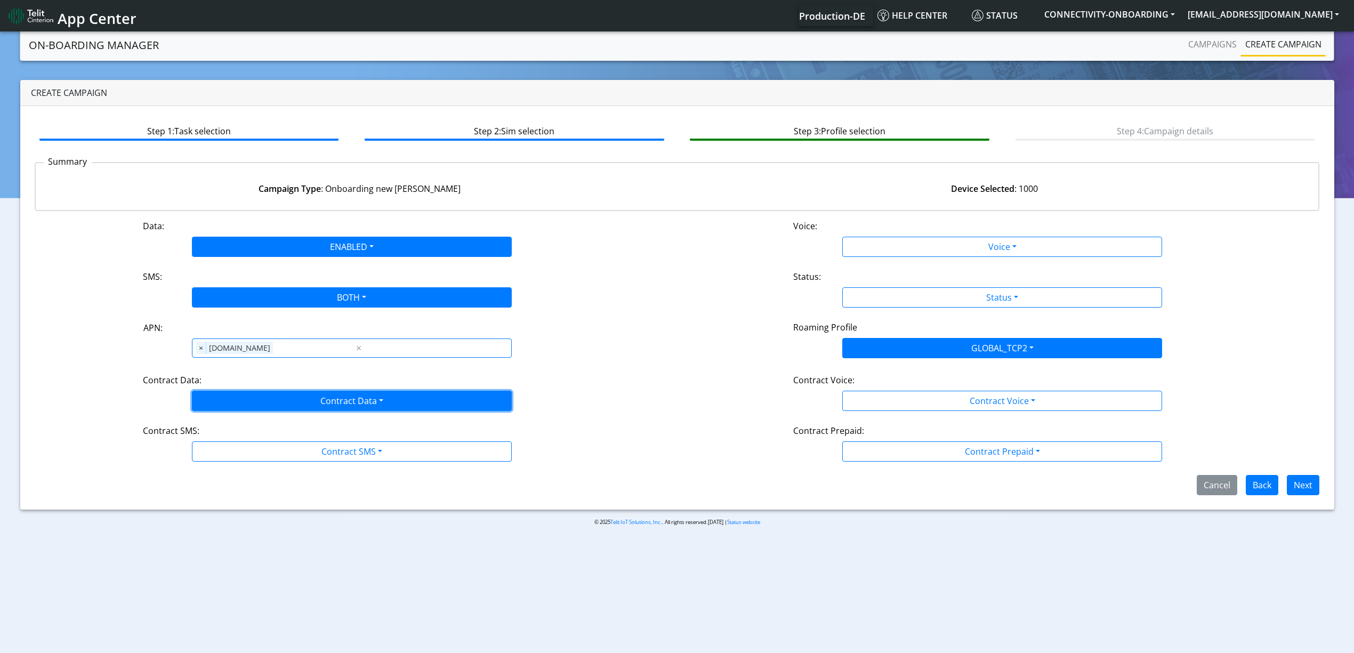
click at [239, 399] on button "Contract Data" at bounding box center [352, 401] width 320 height 20
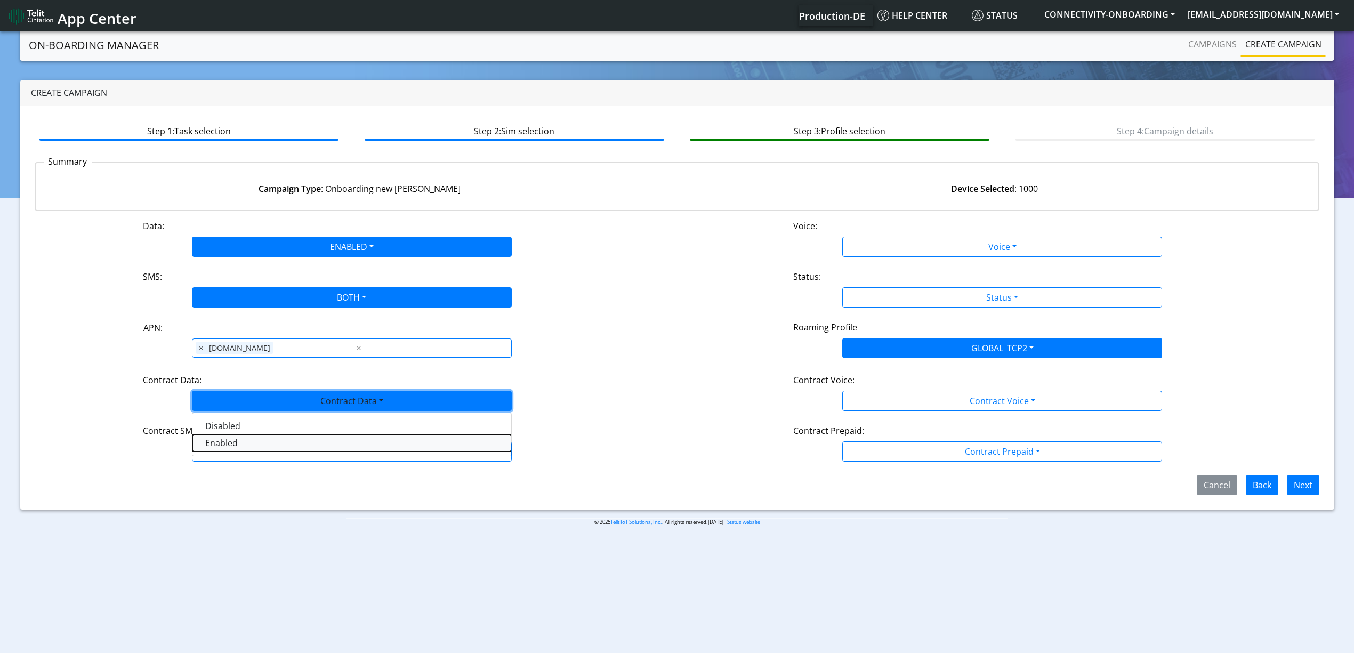
click at [239, 450] on Dataenabled-dropdown "Enabled" at bounding box center [352, 443] width 319 height 17
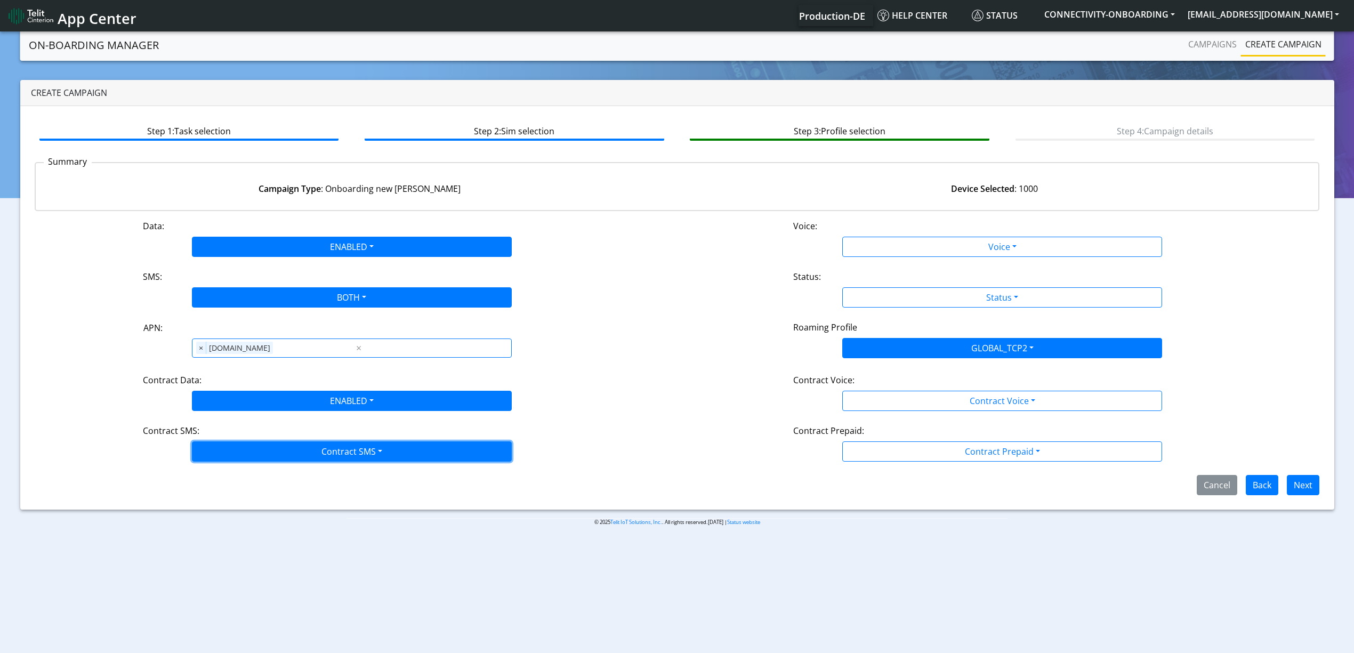
click at [254, 453] on button "Contract SMS" at bounding box center [352, 452] width 320 height 20
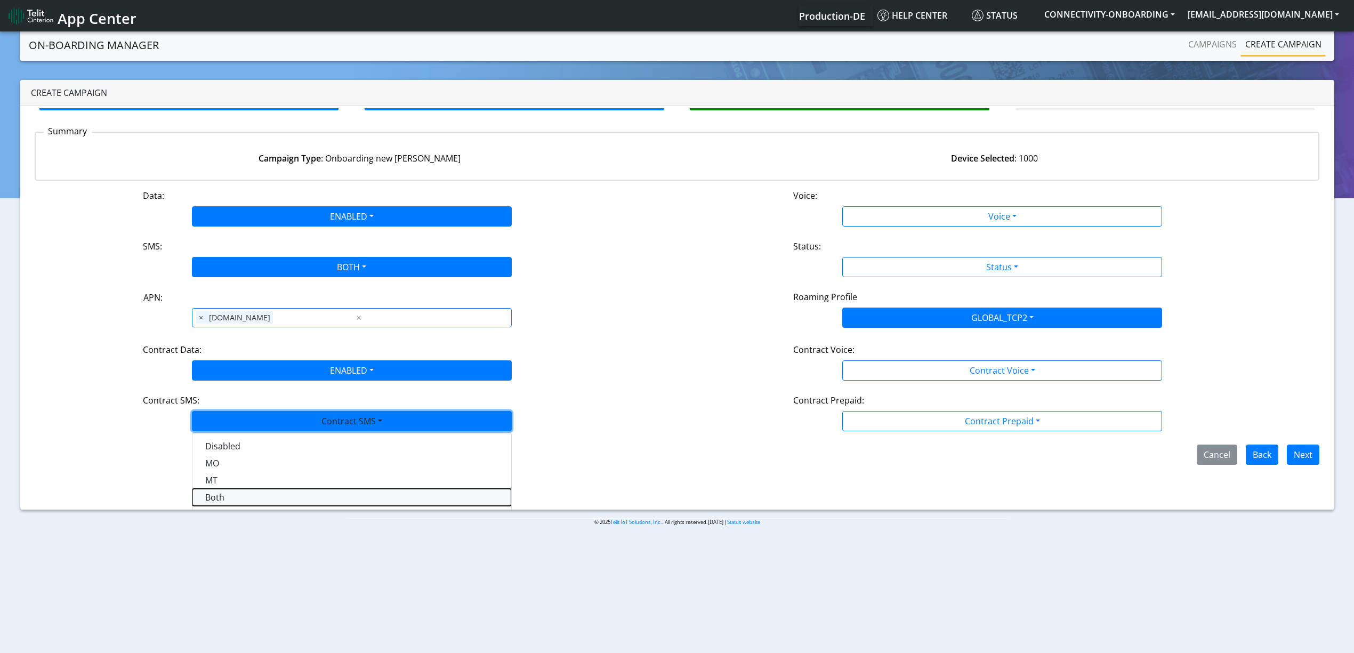
click at [231, 496] on SMSboth-dropdown "Both" at bounding box center [352, 497] width 319 height 17
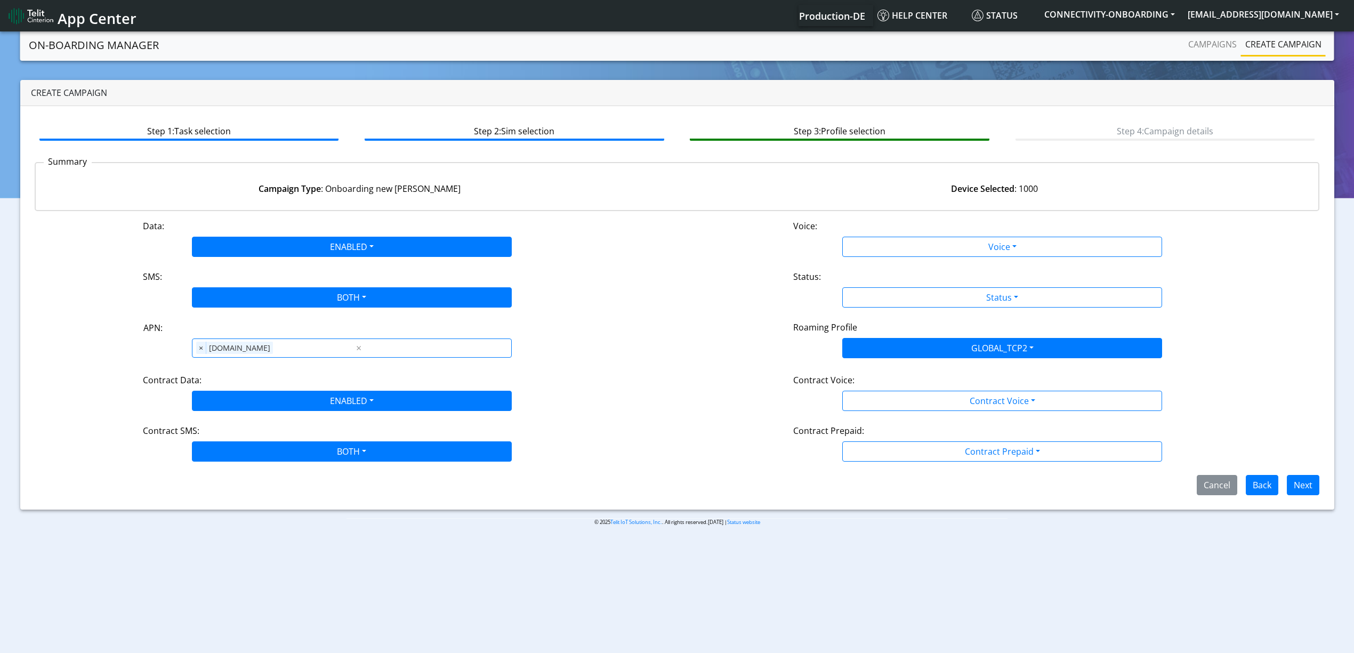
scroll to position [0, 0]
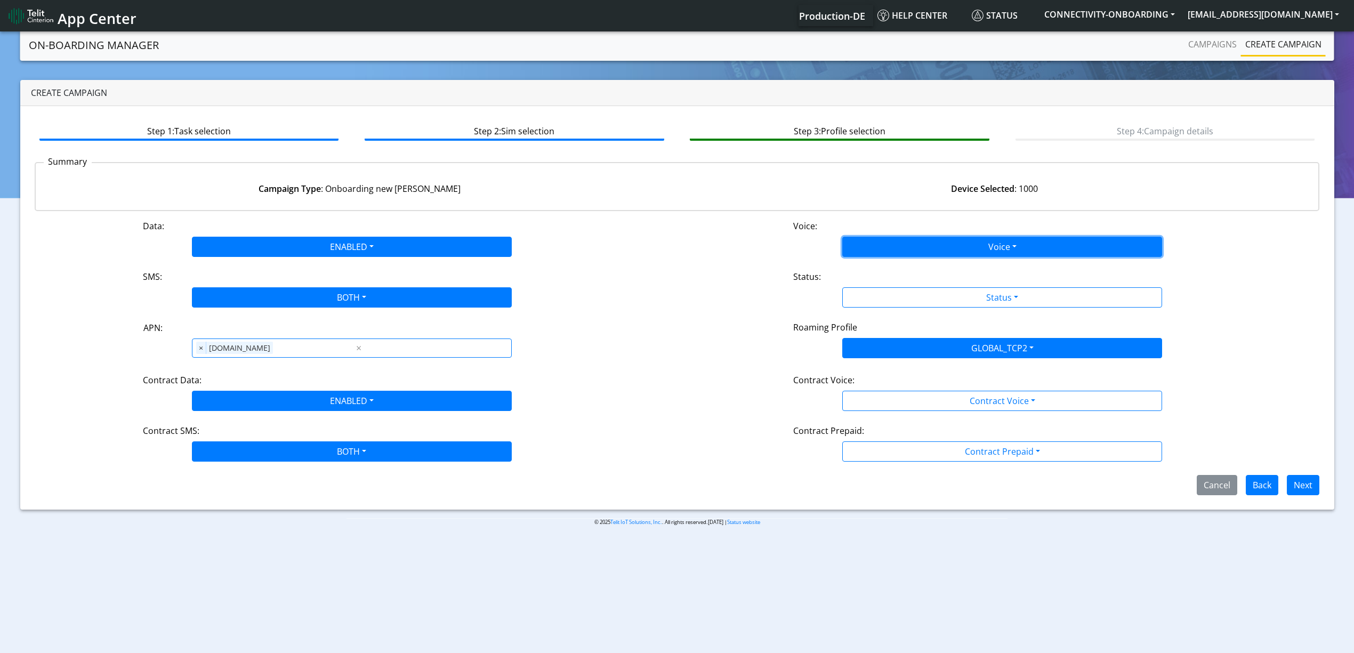
click at [932, 241] on button "Voice" at bounding box center [1003, 247] width 320 height 20
click at [894, 276] on button "Disabled" at bounding box center [1002, 271] width 319 height 17
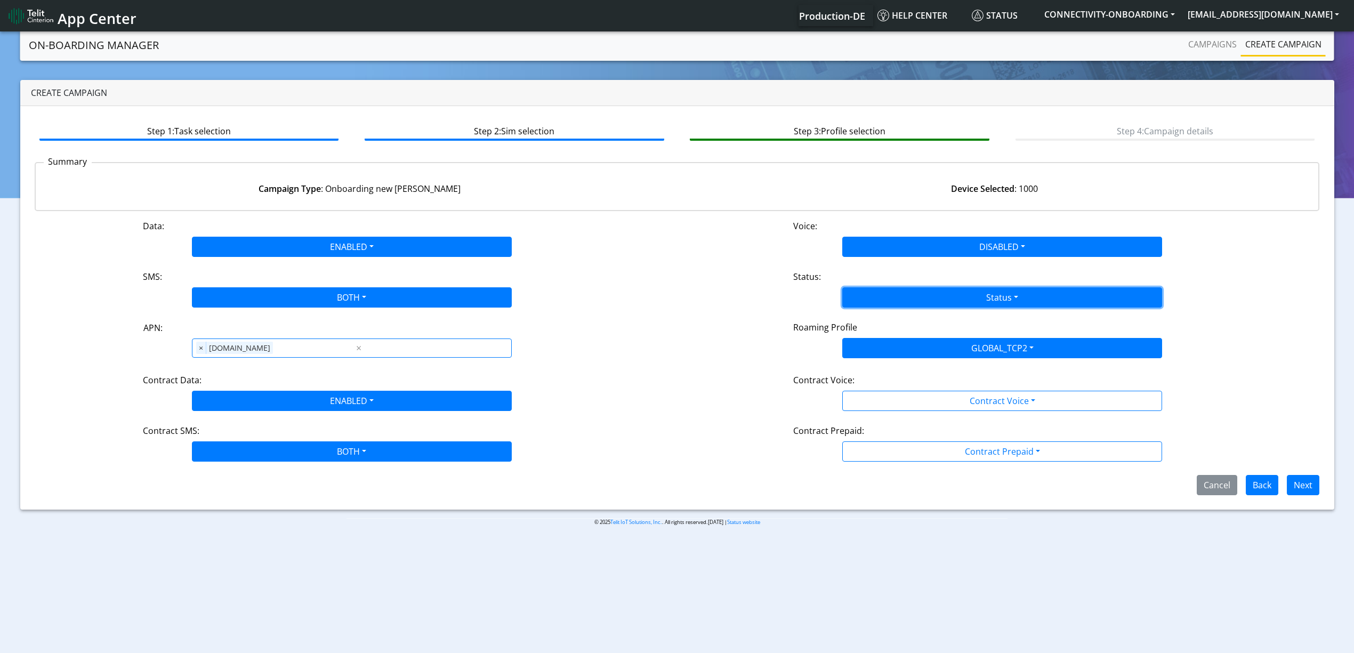
click at [879, 295] on button "Status" at bounding box center [1003, 297] width 320 height 20
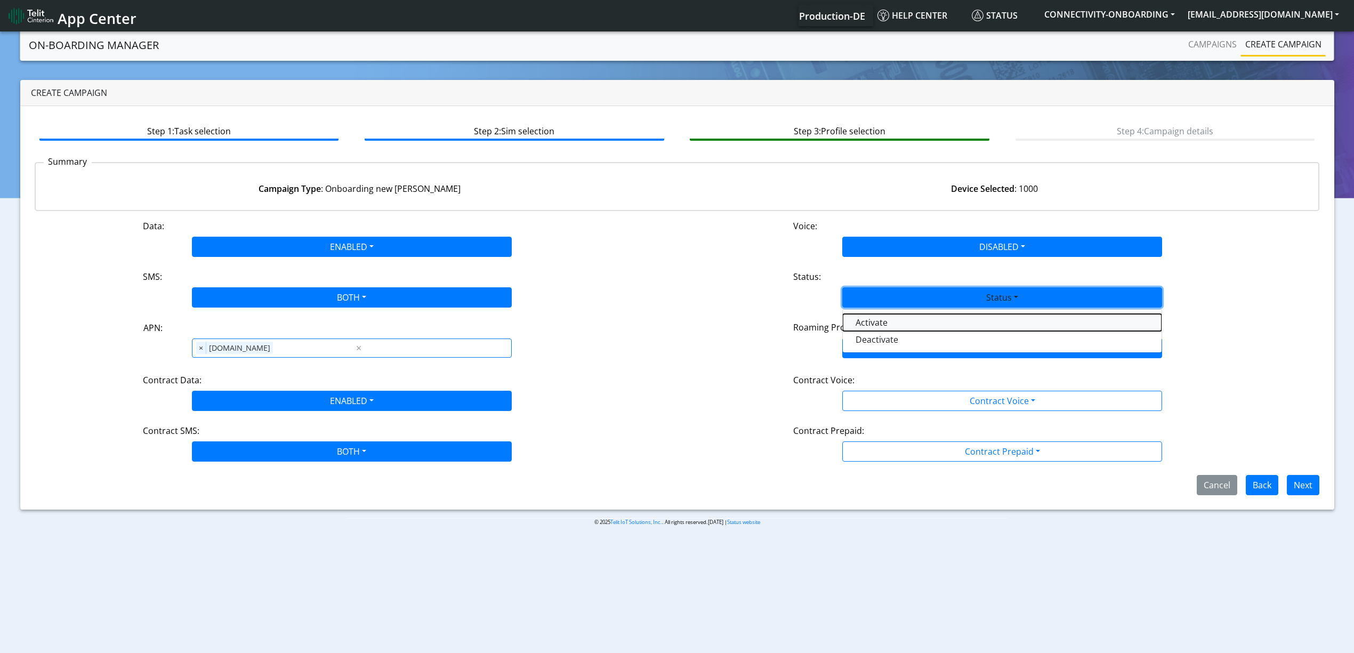
click at [861, 329] on button "Activate" at bounding box center [1002, 322] width 319 height 17
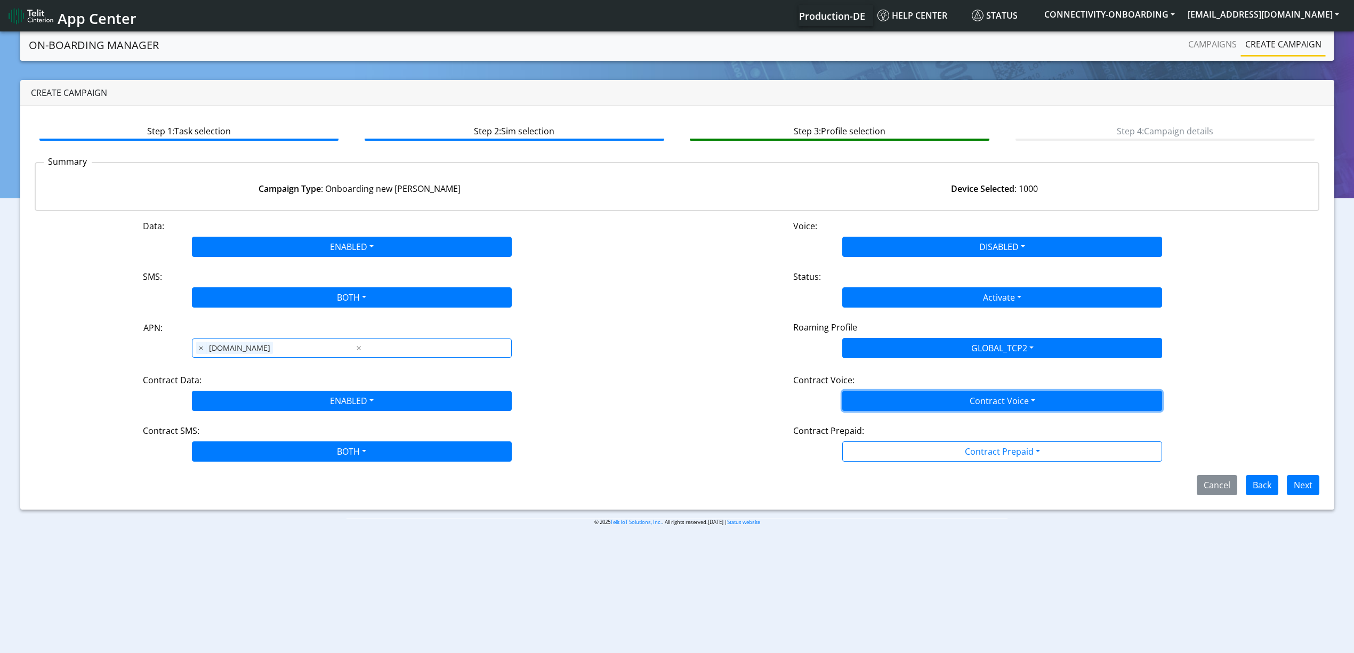
click at [907, 404] on button "Contract Voice" at bounding box center [1003, 401] width 320 height 20
click at [895, 427] on Voicedisabled-dropdown "Disabled" at bounding box center [1002, 426] width 319 height 17
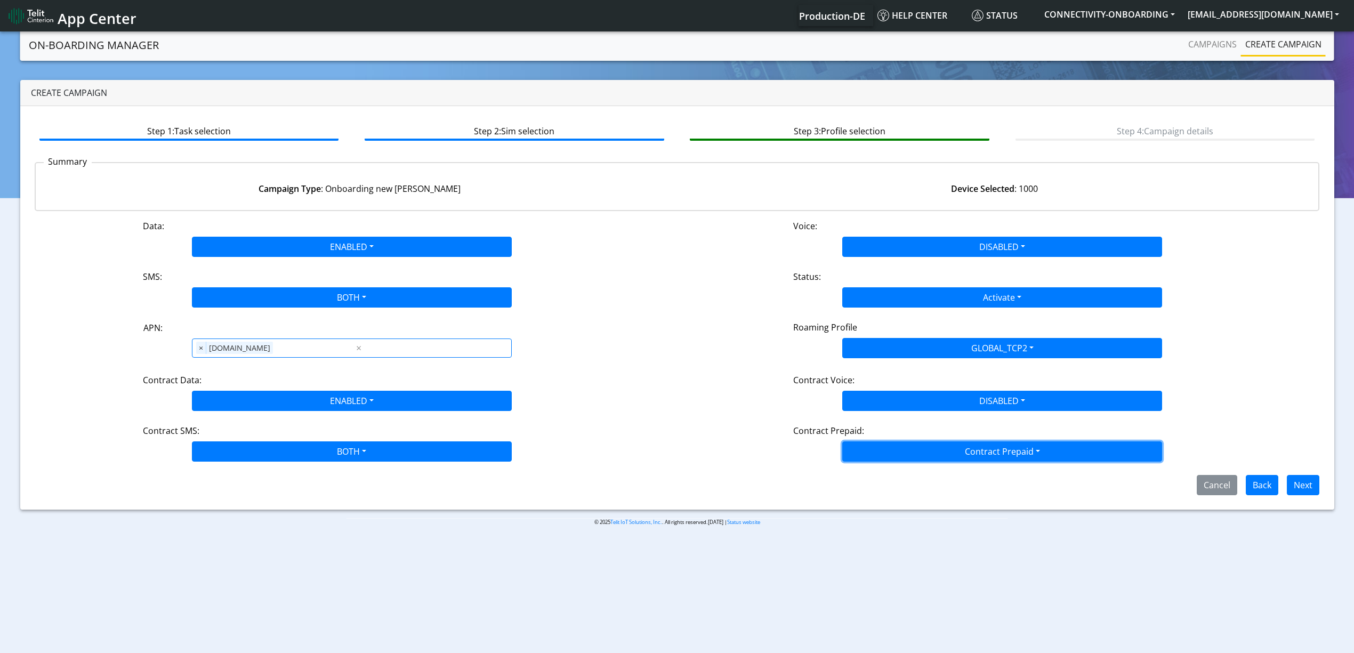
click at [894, 453] on button "Contract Prepaid" at bounding box center [1003, 452] width 320 height 20
click at [879, 500] on Prepaidnotprepaid-dropdown "No" at bounding box center [1002, 493] width 319 height 17
click at [1310, 485] on button "Next" at bounding box center [1303, 485] width 33 height 20
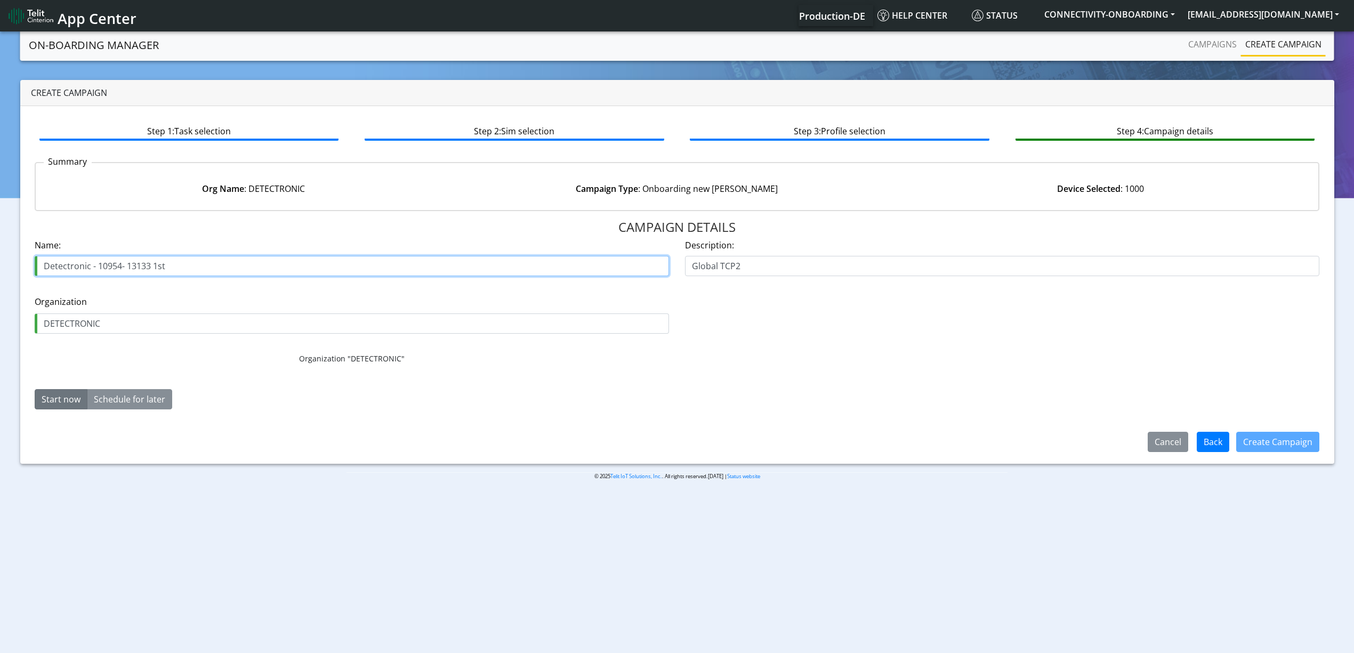
drag, startPoint x: 146, startPoint y: 261, endPoint x: 211, endPoint y: 269, distance: 66.1
click at [211, 269] on input "Detectronic - 10954- 13133 1st" at bounding box center [352, 266] width 635 height 20
type input "Detectronic - 10954- 13134"
click at [1268, 438] on button "Create Campaign" at bounding box center [1278, 442] width 83 height 20
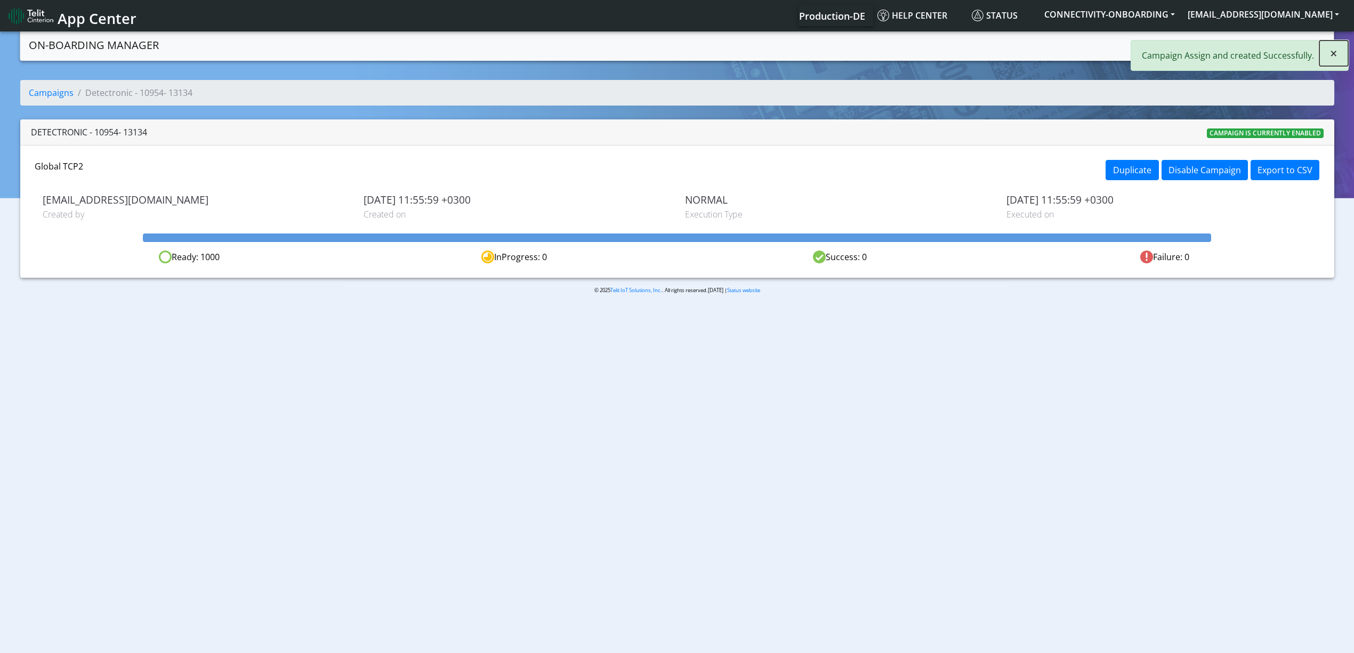
click at [1329, 54] on button "×" at bounding box center [1334, 54] width 29 height 26
click at [1170, 48] on div "Campaigns Create campaign" at bounding box center [1084, 45] width 484 height 23
click at [1197, 45] on link "Campaigns" at bounding box center [1212, 44] width 57 height 21
